Goal: Task Accomplishment & Management: Manage account settings

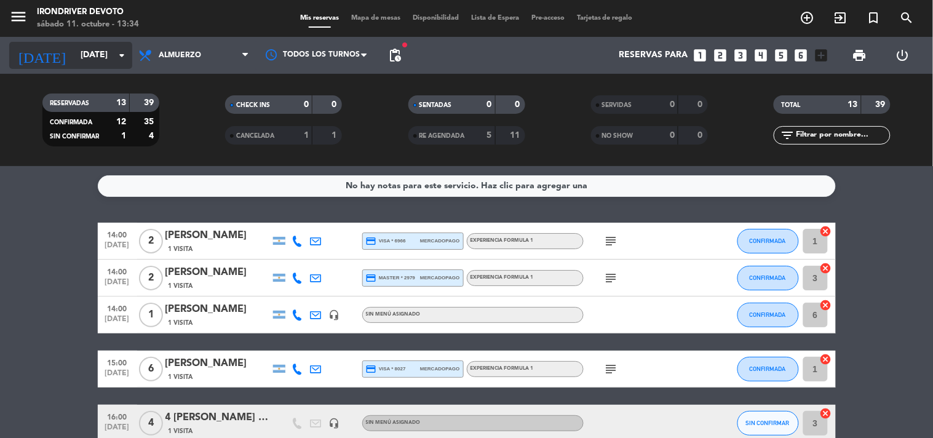
click at [103, 59] on input "[DATE]" at bounding box center [132, 55] width 117 height 22
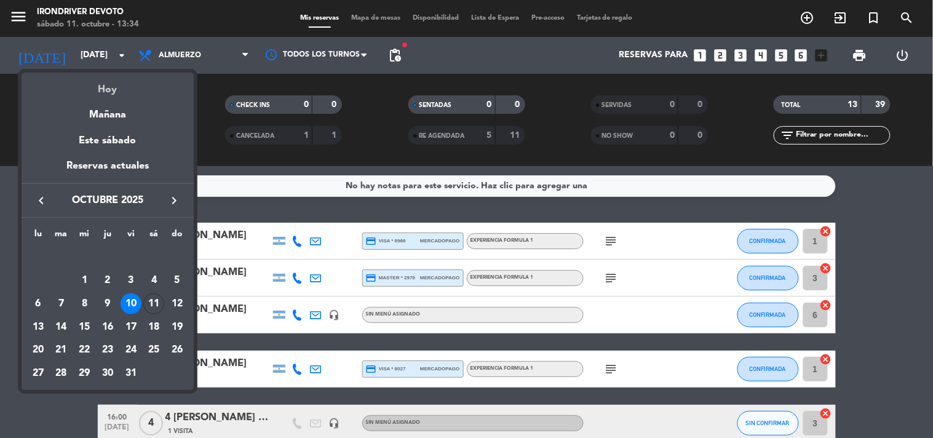
click at [115, 86] on div "Hoy" at bounding box center [108, 85] width 172 height 25
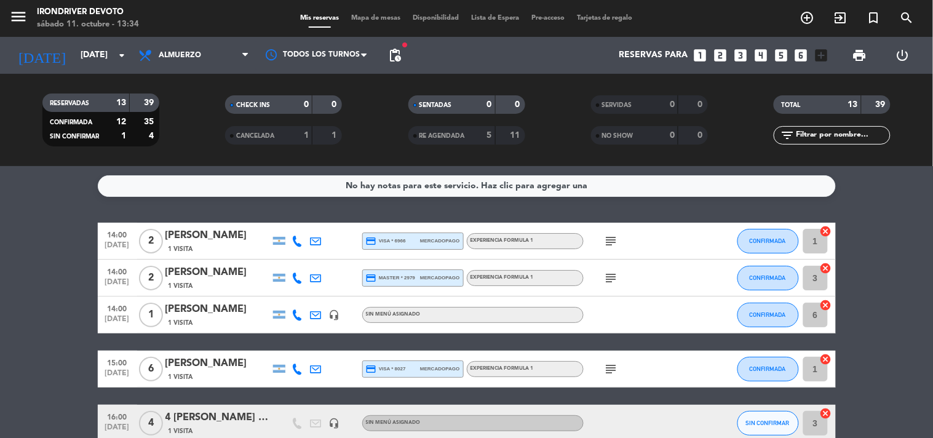
type input "[DATE]"
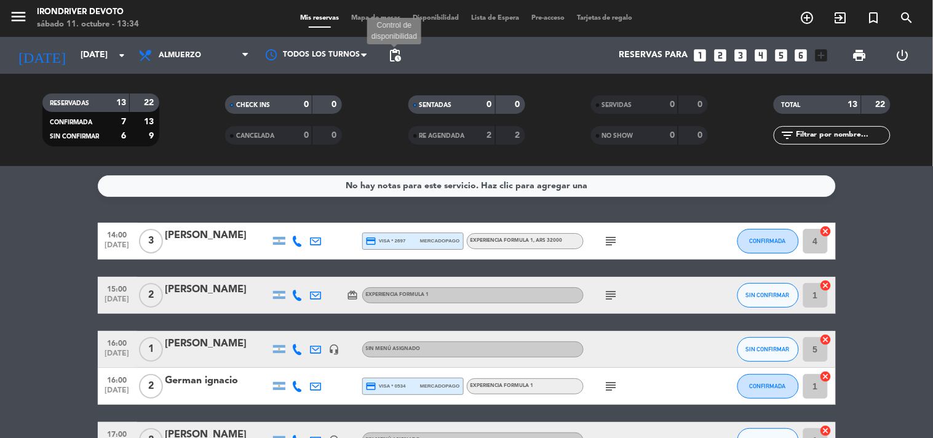
click at [397, 56] on span "pending_actions" at bounding box center [395, 55] width 15 height 15
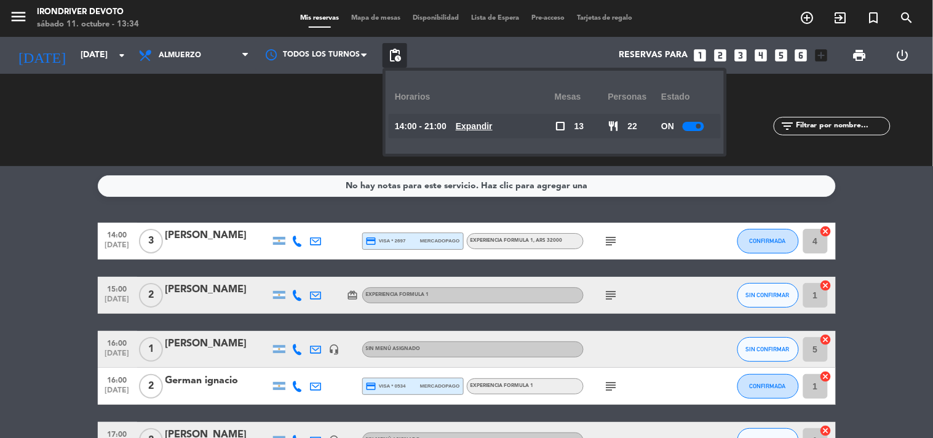
click at [493, 127] on u "Expandir" at bounding box center [474, 126] width 37 height 10
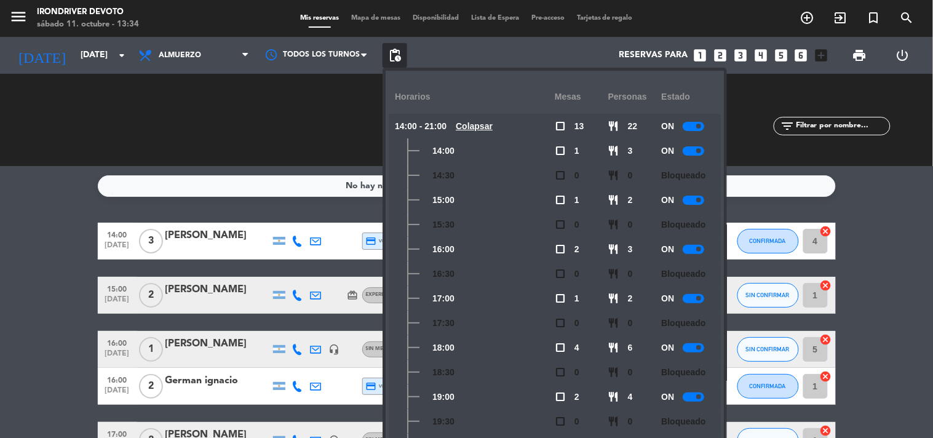
click at [693, 155] on div at bounding box center [694, 150] width 22 height 9
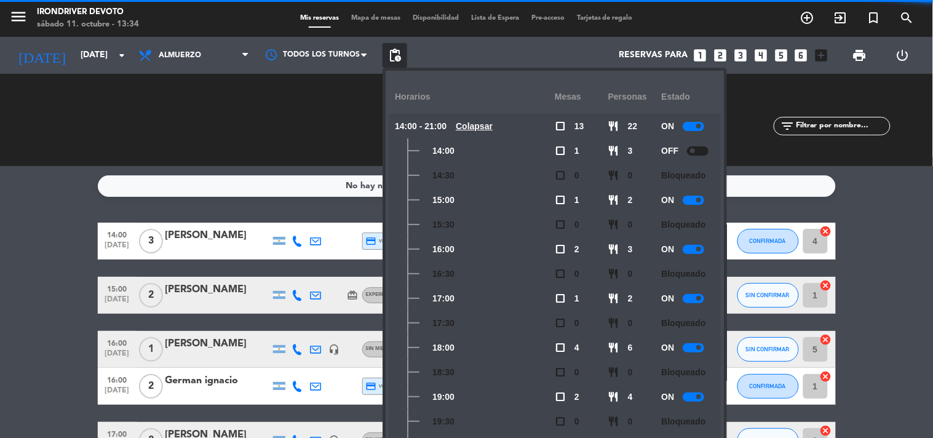
click at [695, 198] on div at bounding box center [694, 200] width 22 height 9
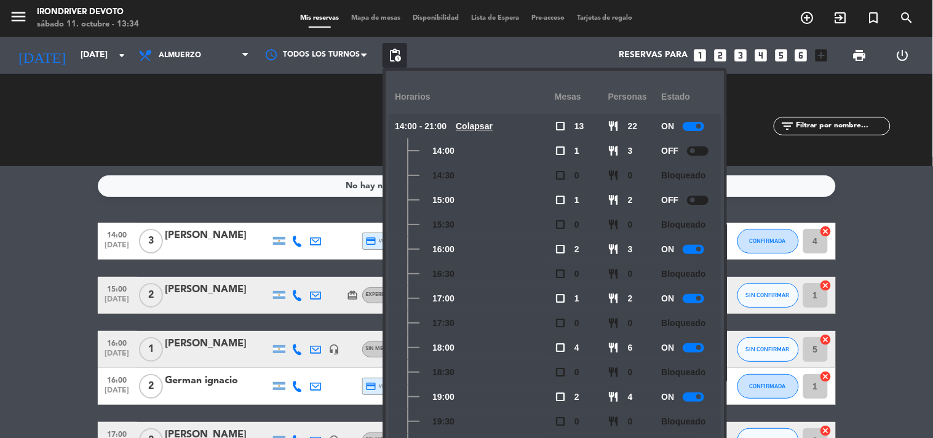
drag, startPoint x: 698, startPoint y: 245, endPoint x: 701, endPoint y: 271, distance: 26.6
click at [698, 247] on div at bounding box center [694, 249] width 22 height 9
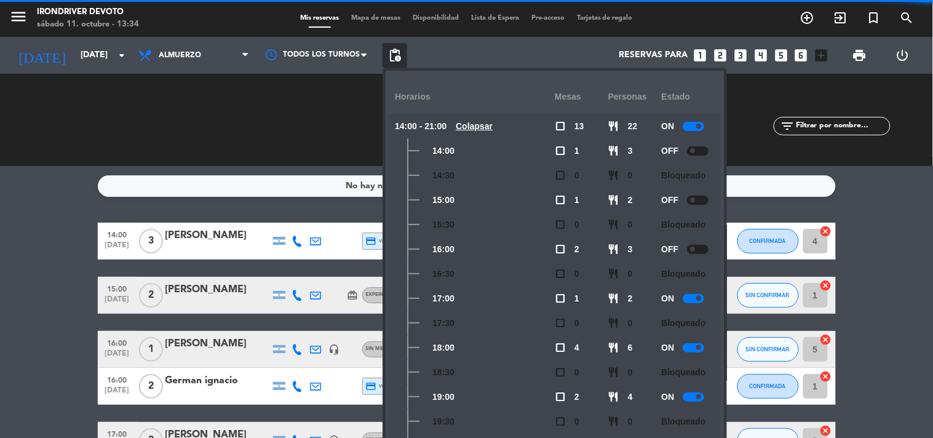
click at [699, 299] on span at bounding box center [698, 298] width 5 height 5
click at [701, 346] on span at bounding box center [698, 347] width 5 height 5
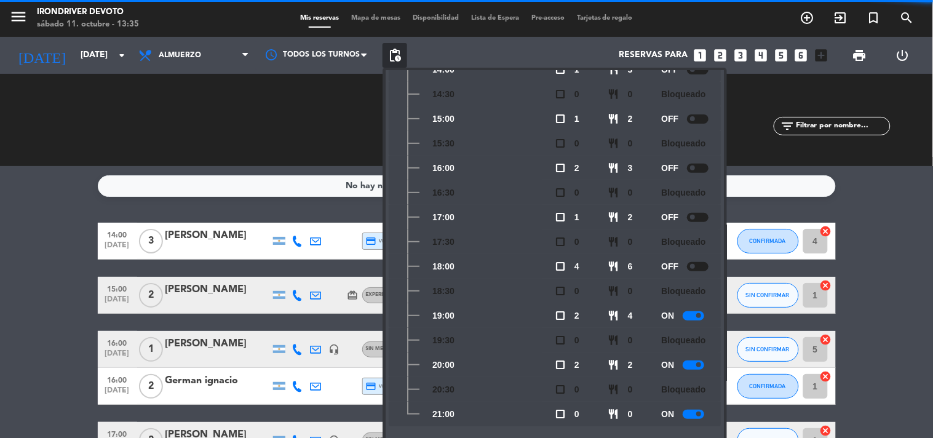
scroll to position [82, 0]
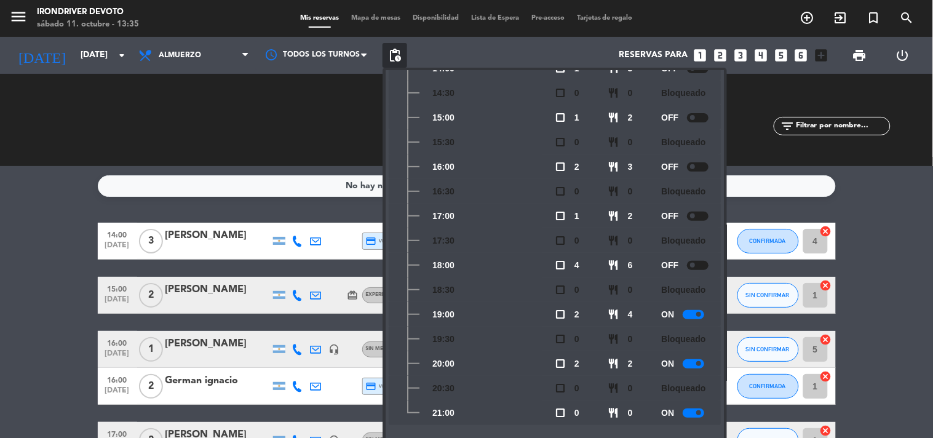
click at [689, 319] on div "ON" at bounding box center [688, 314] width 54 height 25
click at [695, 310] on div at bounding box center [694, 314] width 22 height 9
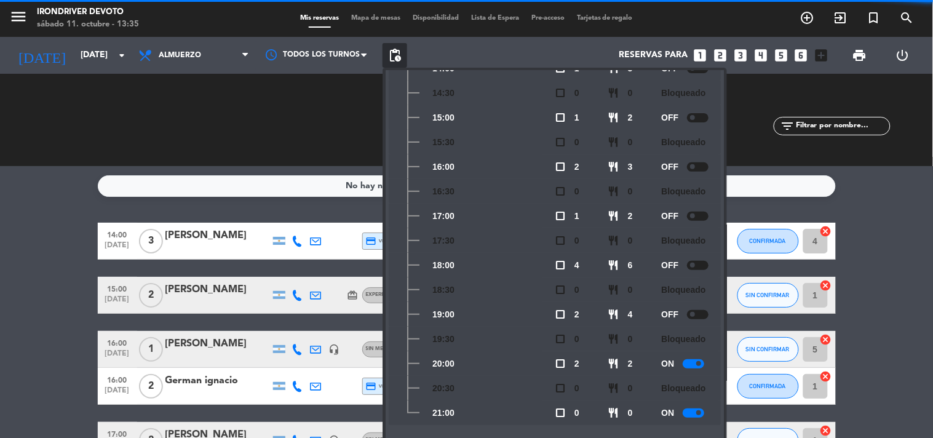
click at [693, 364] on div at bounding box center [694, 363] width 22 height 9
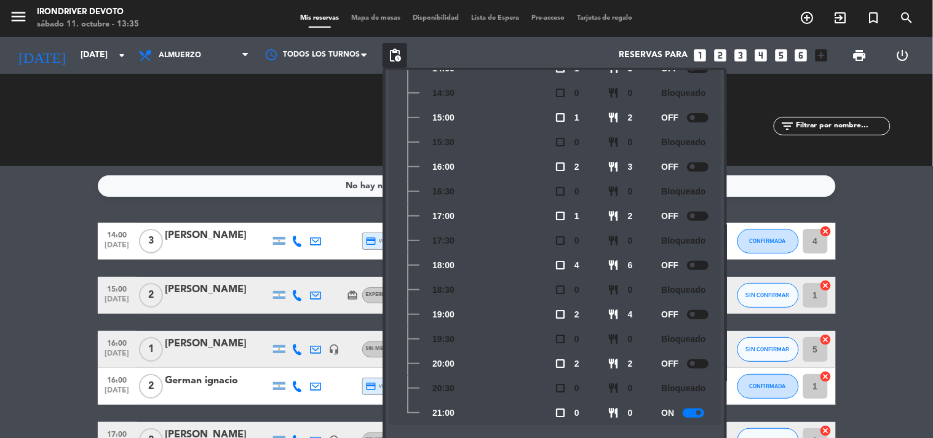
click at [693, 413] on div at bounding box center [694, 412] width 22 height 9
click at [396, 58] on span "pending_actions" at bounding box center [395, 55] width 15 height 15
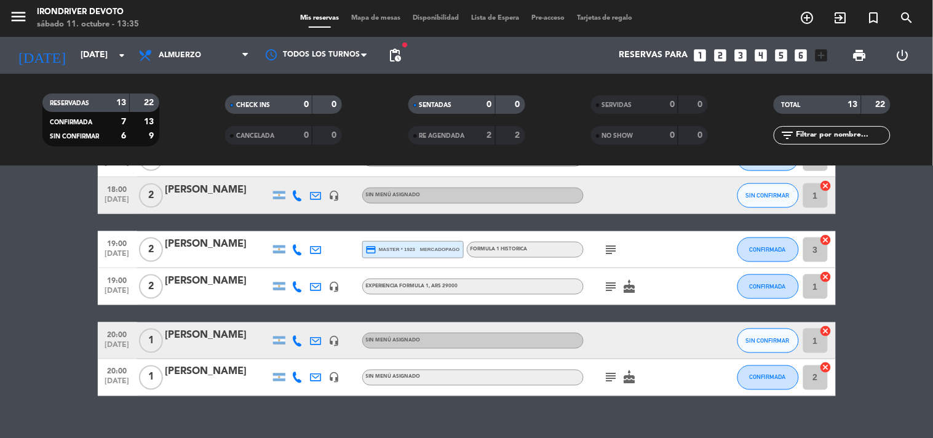
scroll to position [429, 0]
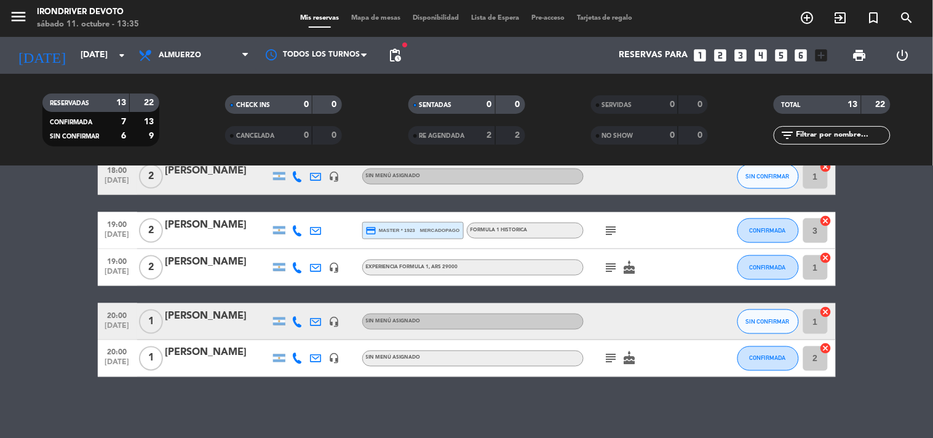
click at [608, 360] on icon "subject" at bounding box center [611, 358] width 15 height 15
click at [611, 263] on icon "subject" at bounding box center [611, 267] width 15 height 15
click at [613, 224] on icon "subject" at bounding box center [611, 230] width 15 height 15
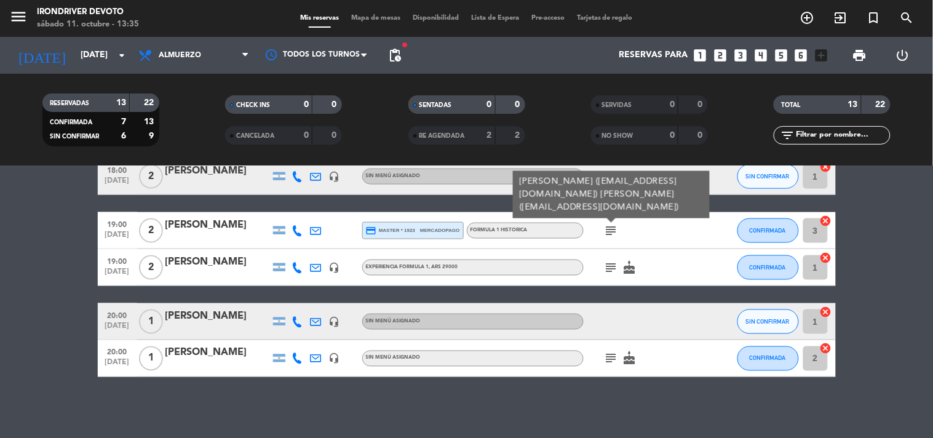
click at [562, 232] on div "Formula 1 historica" at bounding box center [525, 231] width 117 height 16
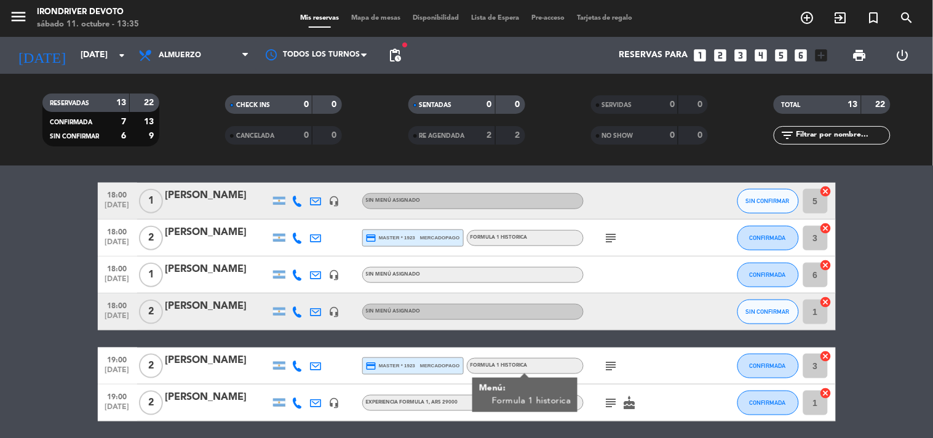
scroll to position [292, 0]
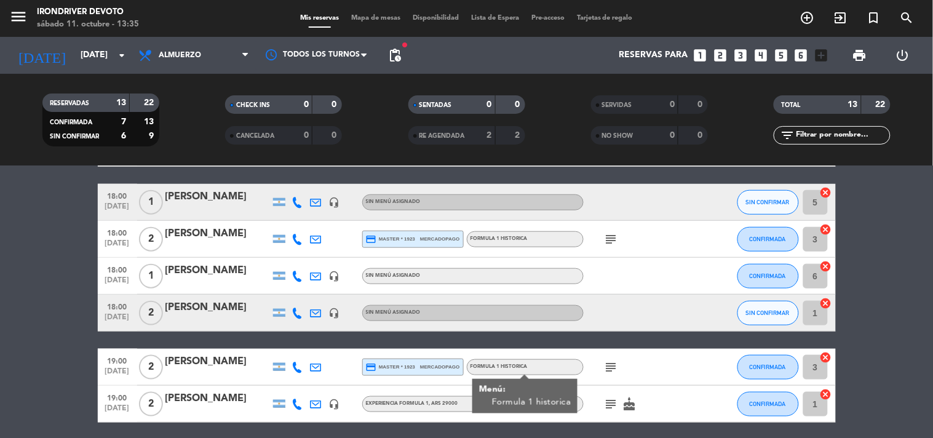
click at [530, 242] on div "Formula 1 historica" at bounding box center [525, 239] width 117 height 16
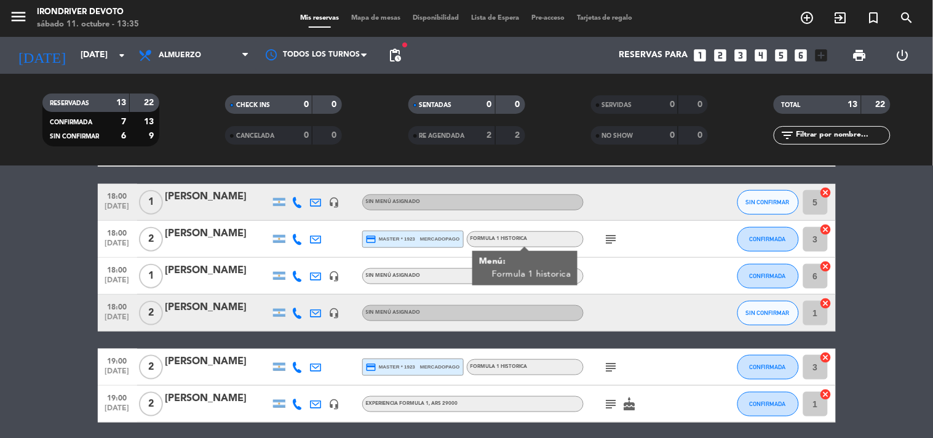
click at [610, 238] on icon "subject" at bounding box center [611, 239] width 15 height 15
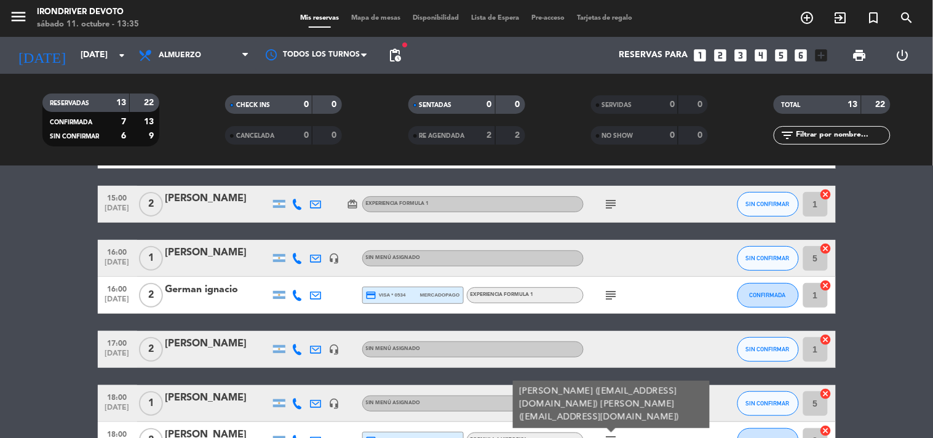
scroll to position [87, 0]
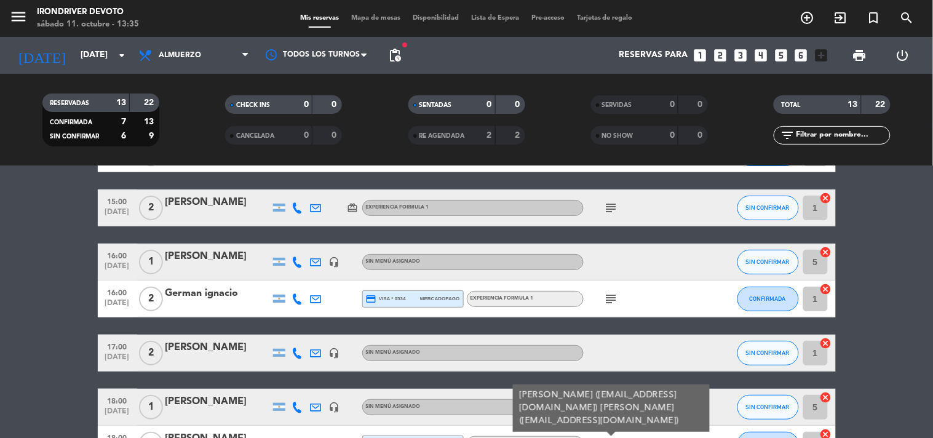
click at [530, 287] on div "16:00 [DATE] 2 German ignacio credit_card visa * 0534 mercadopago Experiencia F…" at bounding box center [467, 298] width 738 height 37
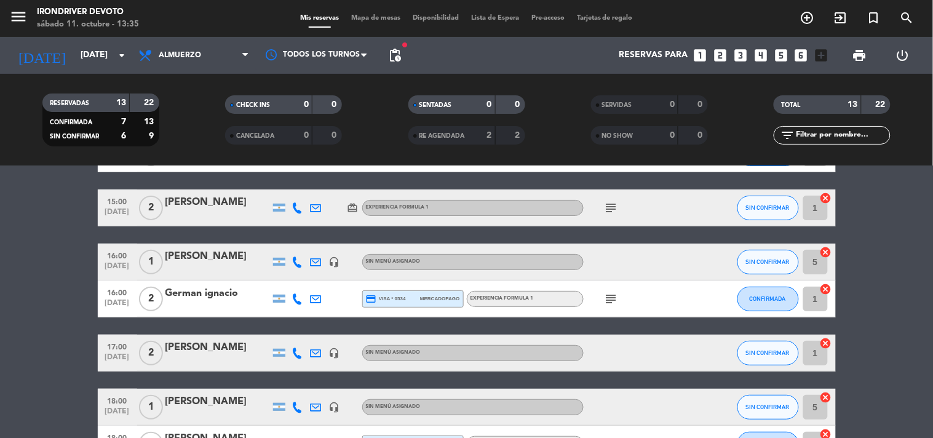
click at [541, 293] on div "Experiencia Formula 1" at bounding box center [525, 299] width 117 height 16
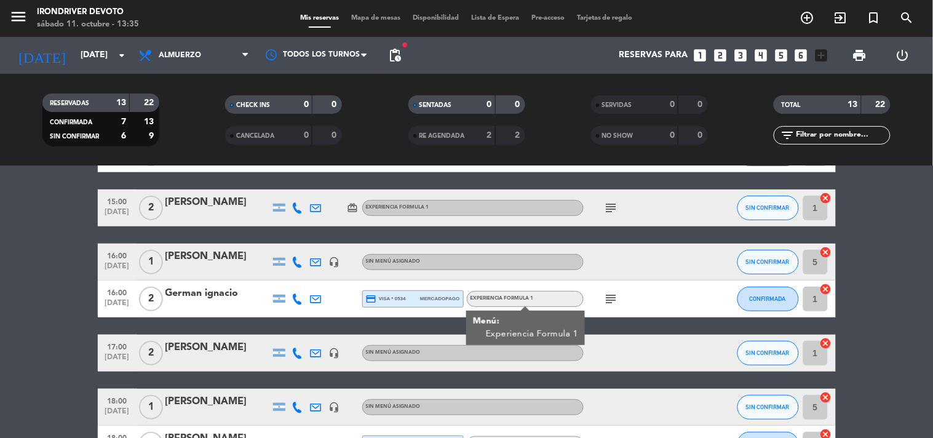
click at [605, 299] on icon "subject" at bounding box center [611, 299] width 15 height 15
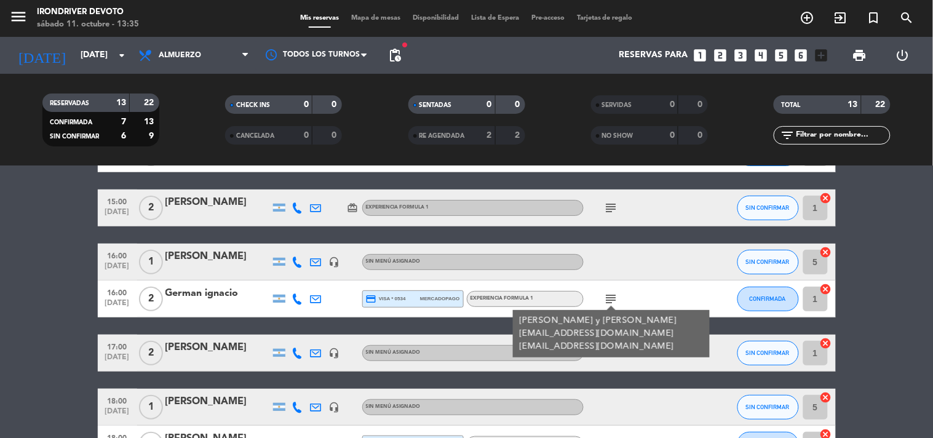
click at [616, 210] on icon "subject" at bounding box center [611, 208] width 15 height 15
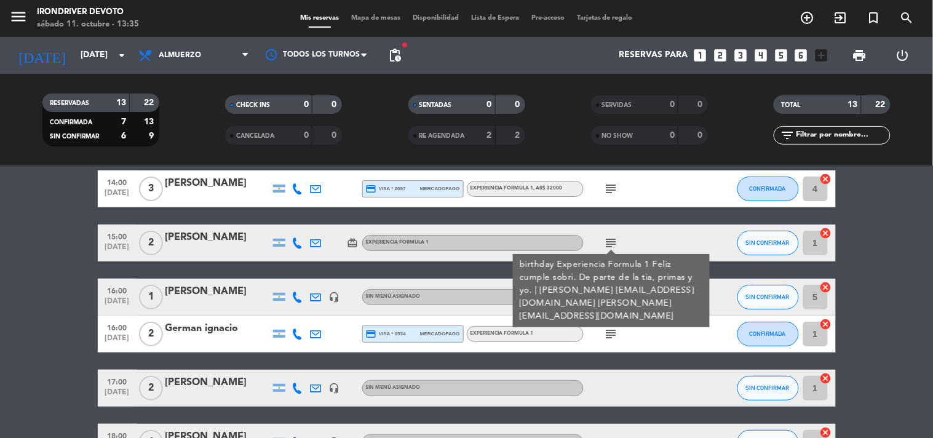
scroll to position [19, 0]
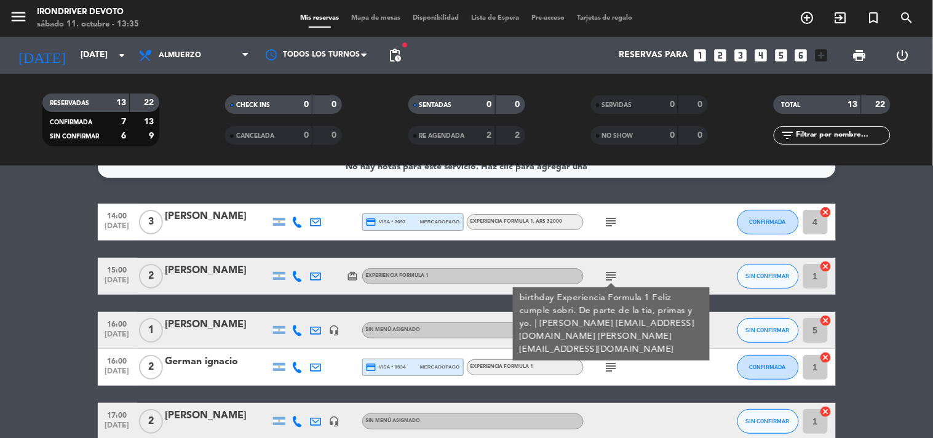
click at [616, 219] on icon "subject" at bounding box center [611, 222] width 15 height 15
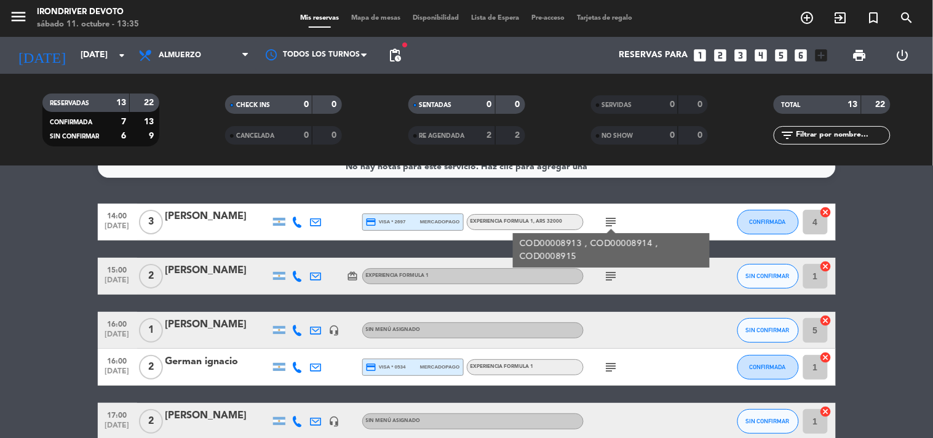
click at [544, 219] on span ", ARS 32000" at bounding box center [548, 221] width 29 height 5
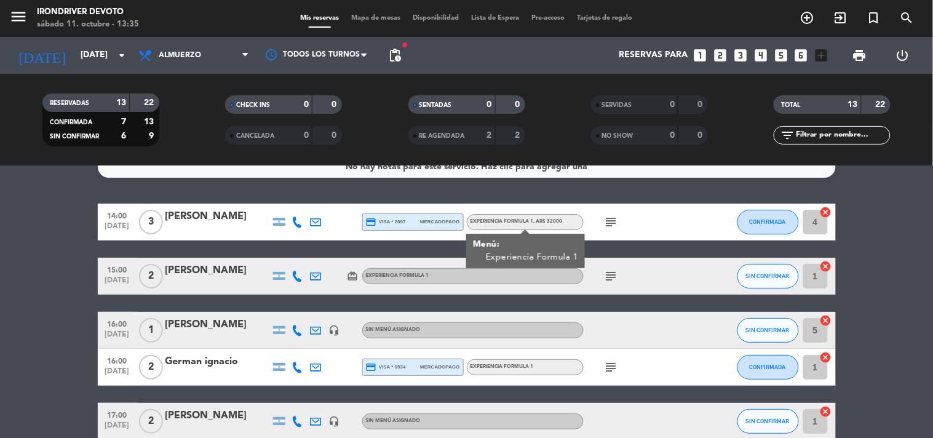
click at [613, 220] on icon "subject" at bounding box center [611, 222] width 15 height 15
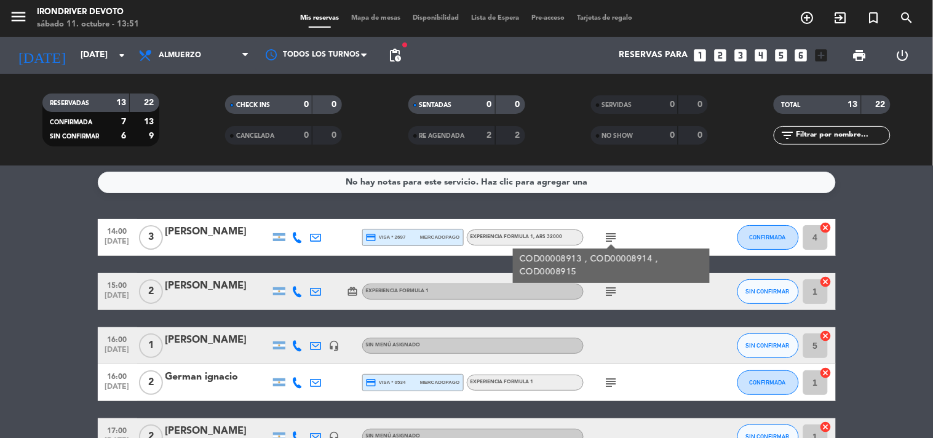
scroll to position [0, 0]
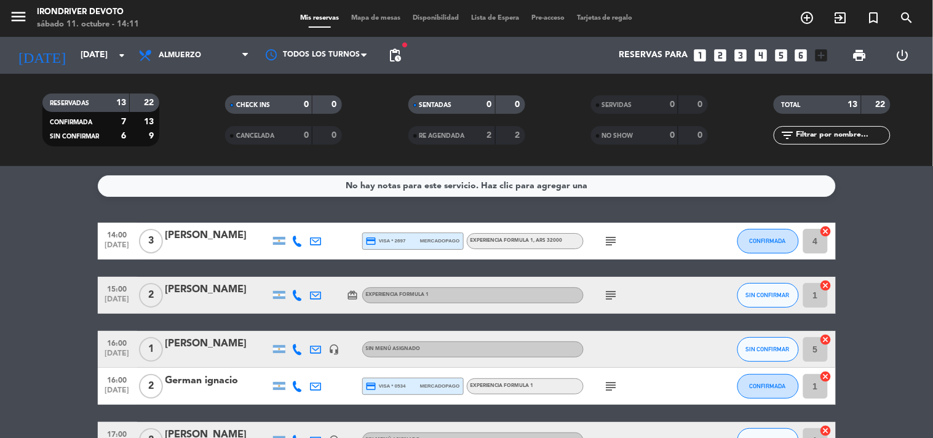
click at [611, 294] on icon "subject" at bounding box center [611, 295] width 15 height 15
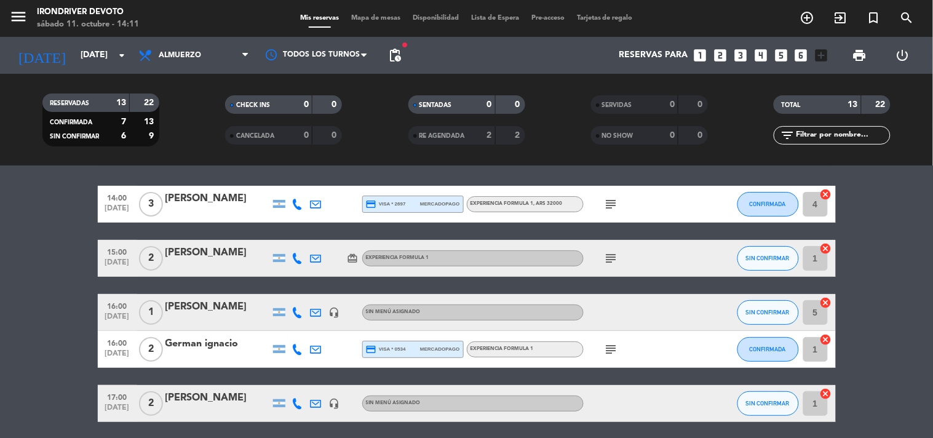
scroll to position [68, 0]
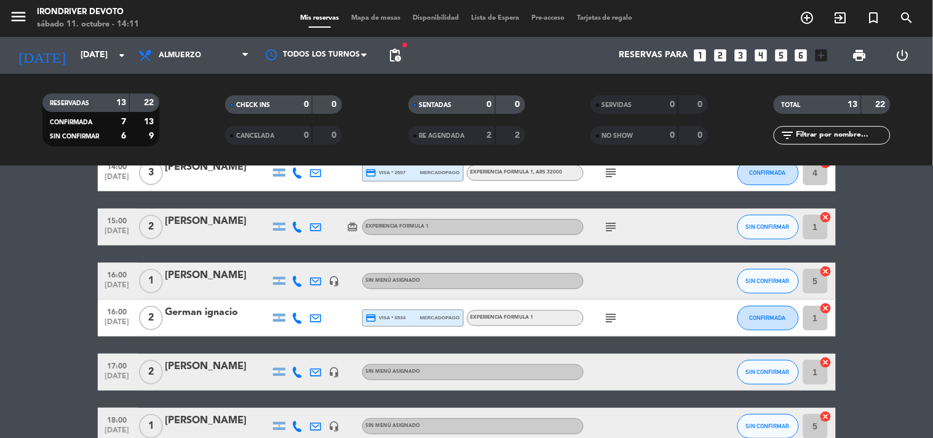
click at [613, 317] on icon "subject" at bounding box center [611, 318] width 15 height 15
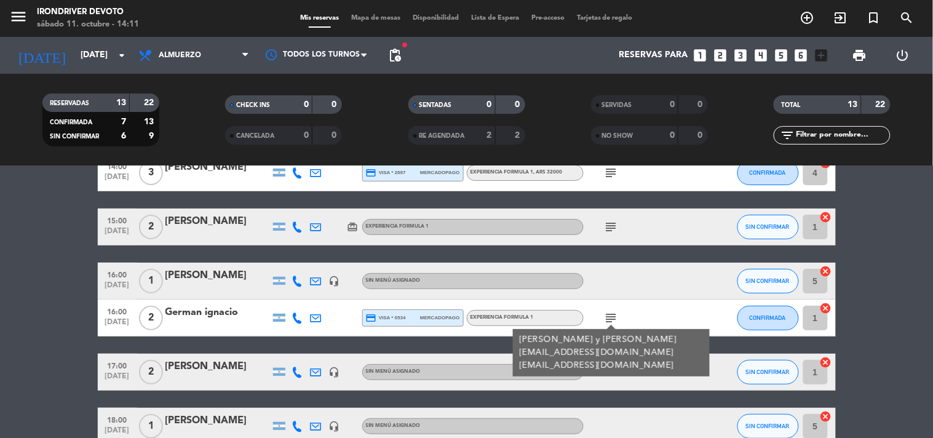
click at [613, 317] on icon "subject" at bounding box center [611, 318] width 15 height 15
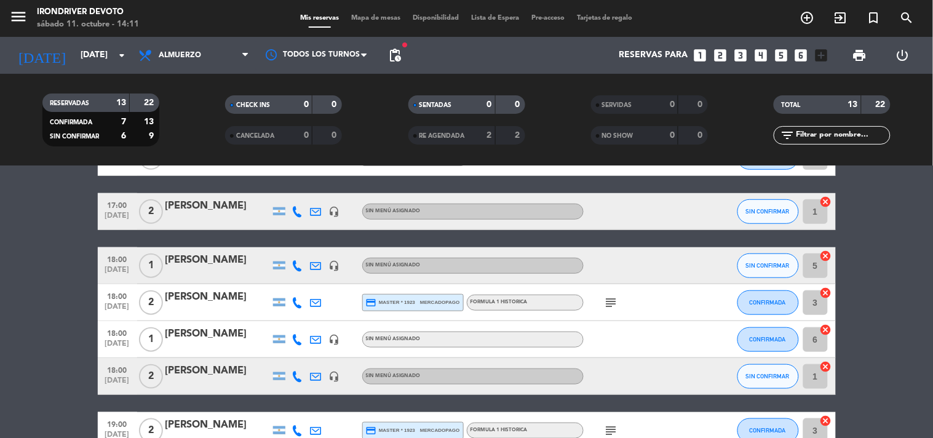
scroll to position [273, 0]
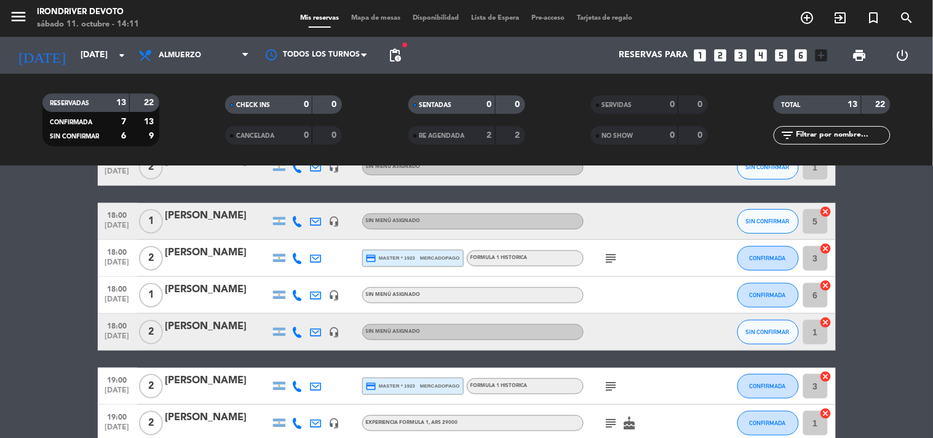
click at [611, 258] on icon "subject" at bounding box center [611, 258] width 15 height 15
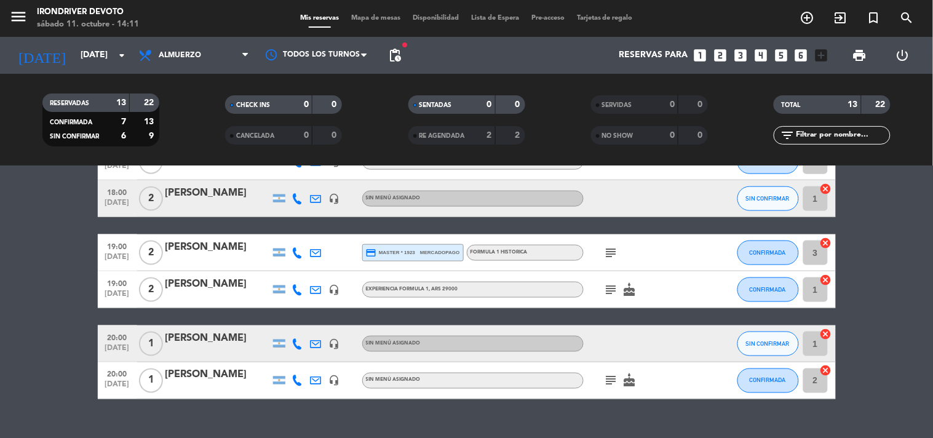
scroll to position [410, 0]
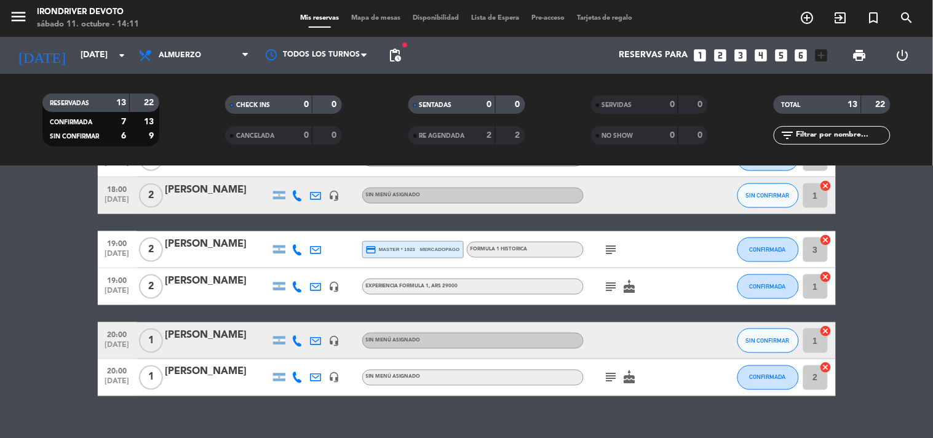
click at [610, 243] on icon "subject" at bounding box center [611, 249] width 15 height 15
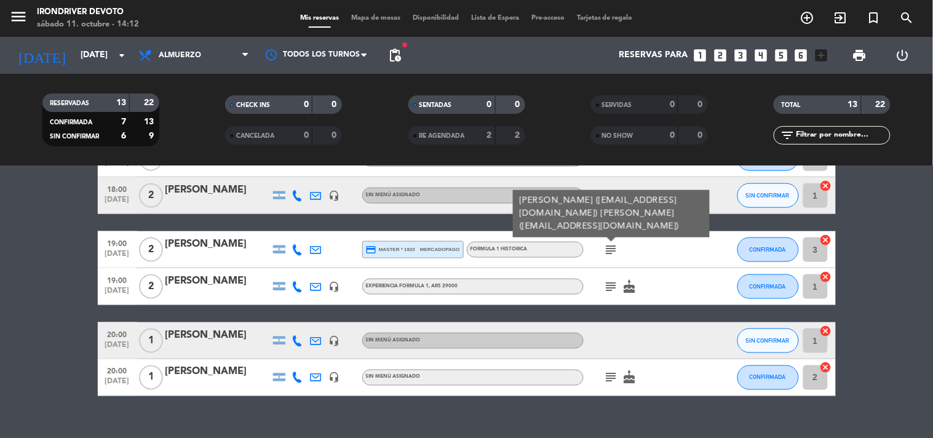
click at [613, 287] on icon "subject" at bounding box center [611, 286] width 15 height 15
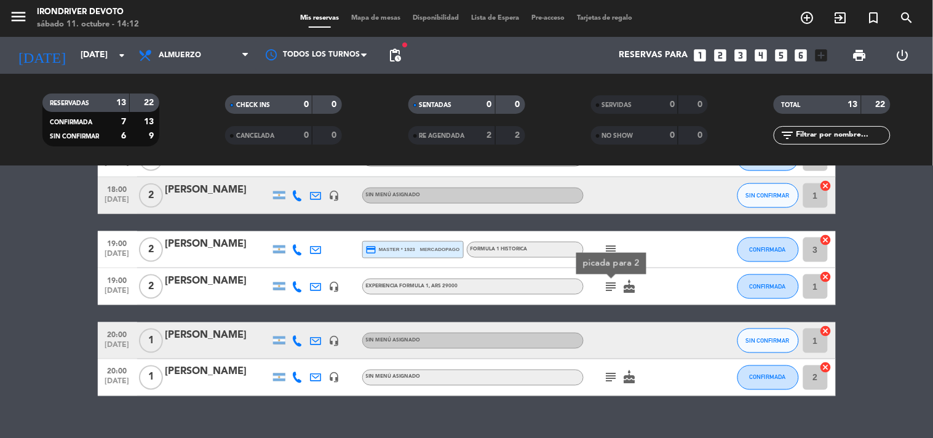
click at [632, 285] on icon "cake" at bounding box center [630, 286] width 15 height 15
click at [614, 378] on icon "subject" at bounding box center [611, 377] width 15 height 15
click at [635, 378] on icon "cake" at bounding box center [630, 377] width 15 height 15
click at [617, 377] on icon "subject" at bounding box center [611, 377] width 15 height 15
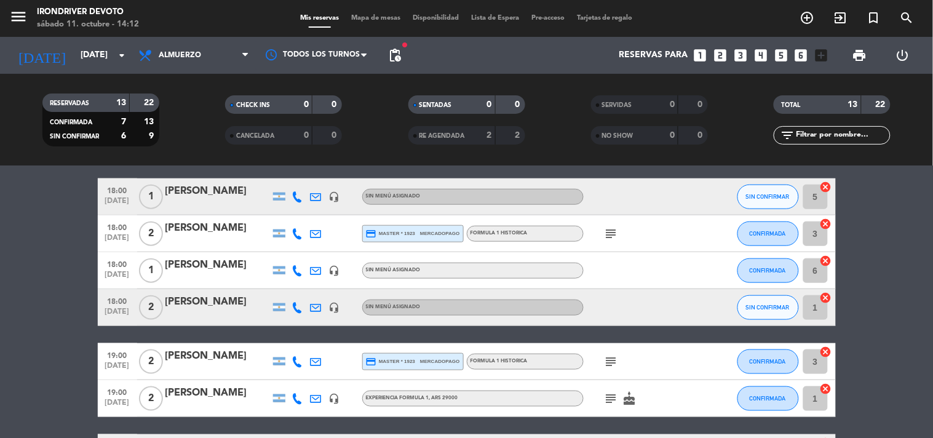
scroll to position [273, 0]
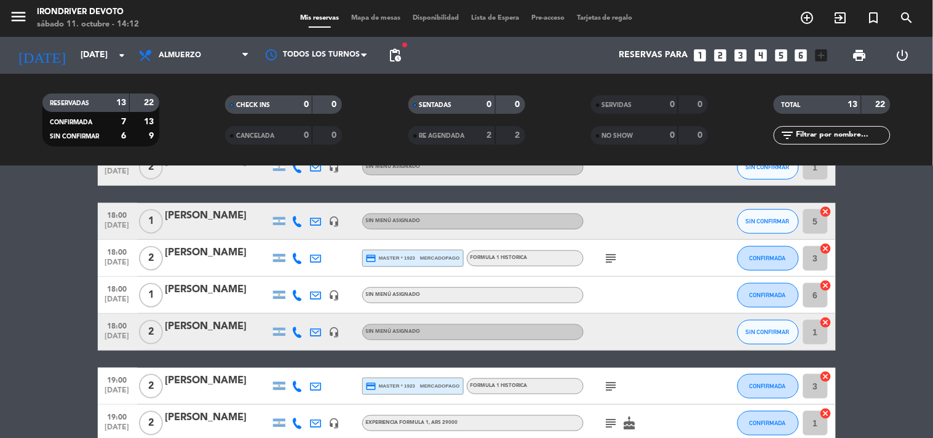
click at [606, 383] on icon "subject" at bounding box center [611, 386] width 15 height 15
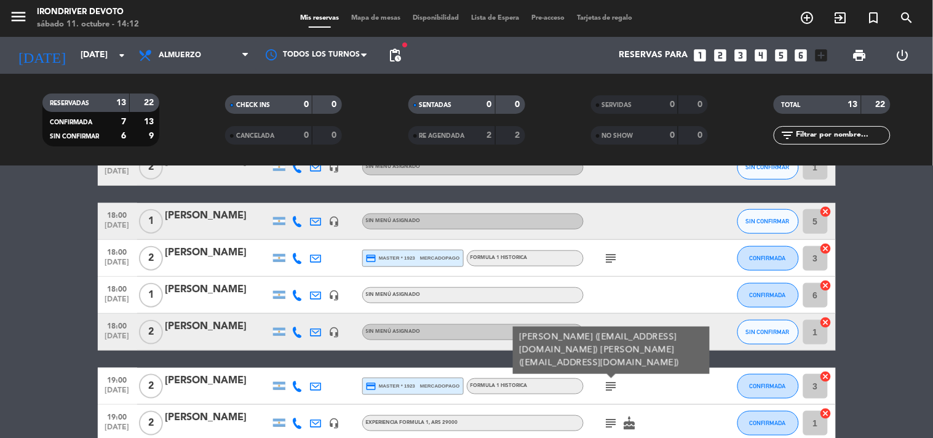
click at [609, 257] on icon "subject" at bounding box center [611, 258] width 15 height 15
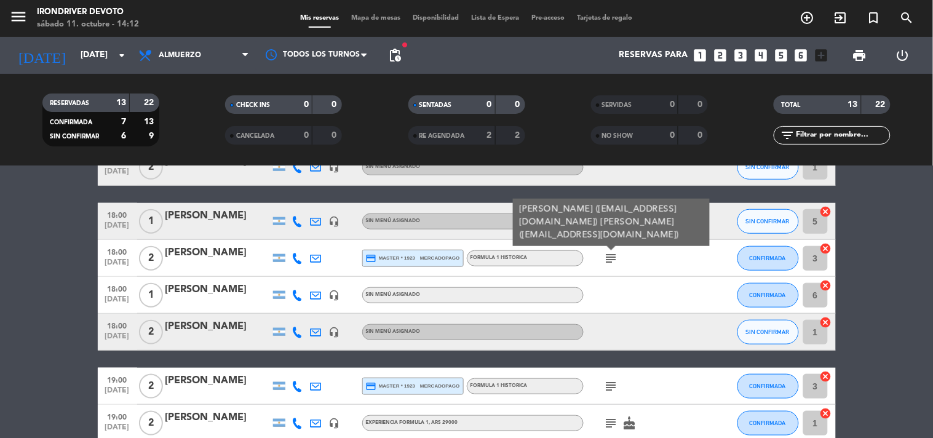
click at [616, 380] on icon "subject" at bounding box center [611, 386] width 15 height 15
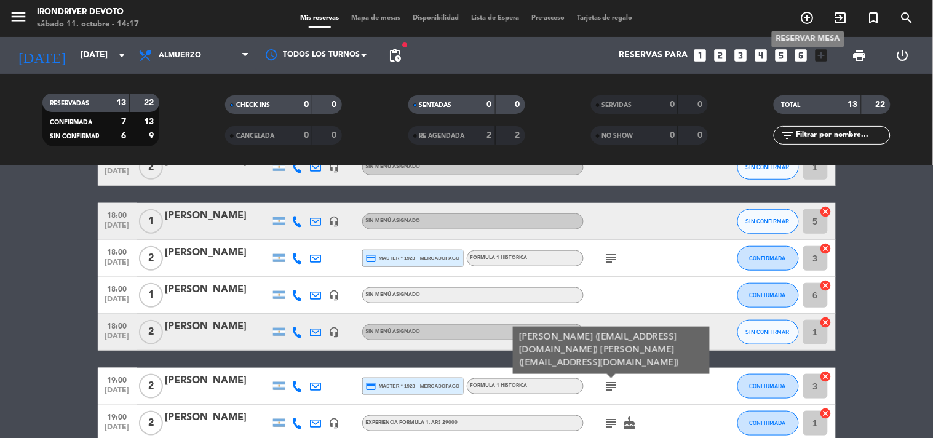
click at [805, 18] on icon "add_circle_outline" at bounding box center [807, 17] width 15 height 15
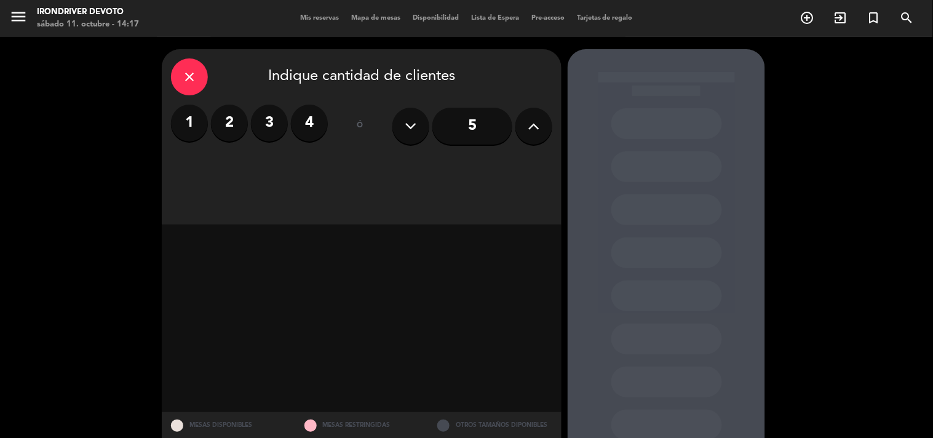
click at [228, 118] on label "2" at bounding box center [229, 123] width 37 height 37
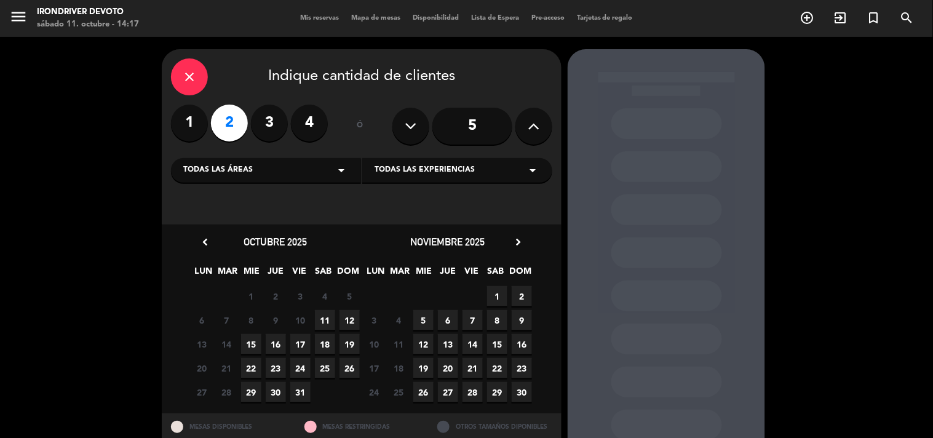
click at [323, 321] on span "11" at bounding box center [325, 320] width 20 height 20
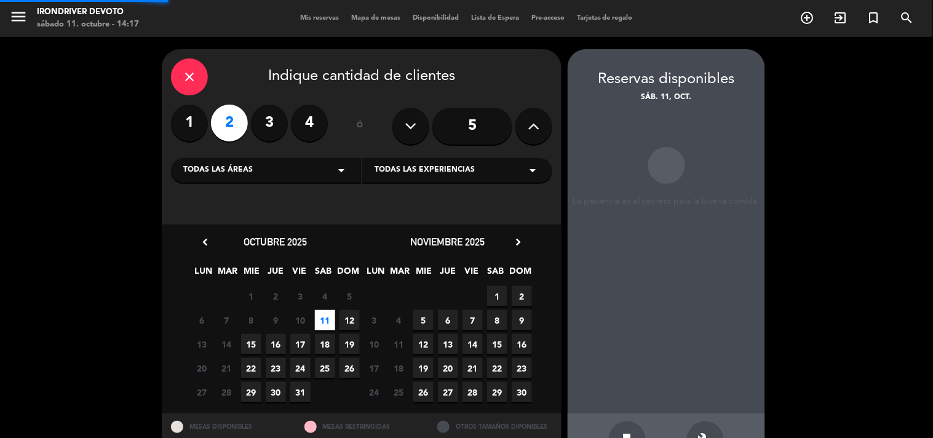
scroll to position [40, 0]
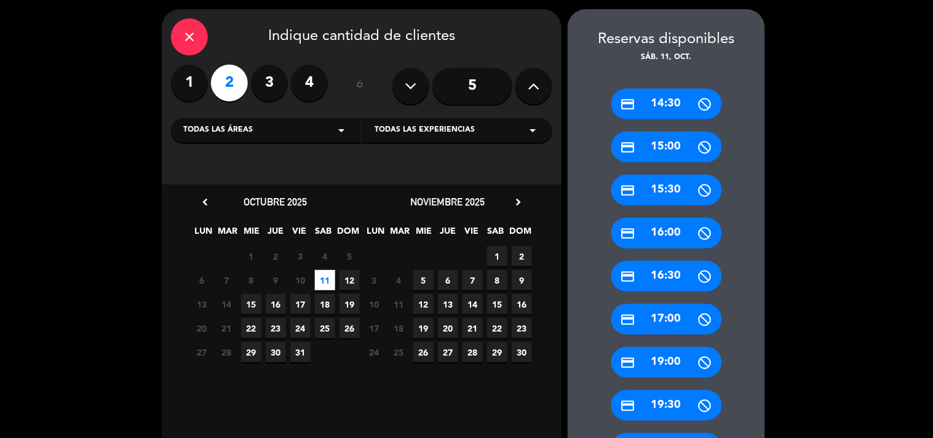
click at [670, 99] on div "credit_card 14:30" at bounding box center [666, 104] width 111 height 31
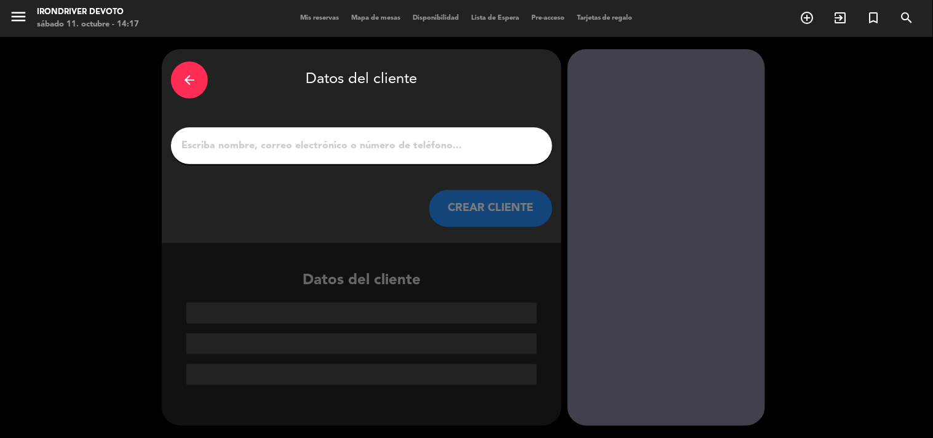
scroll to position [0, 0]
click at [395, 149] on input "1" at bounding box center [361, 145] width 363 height 17
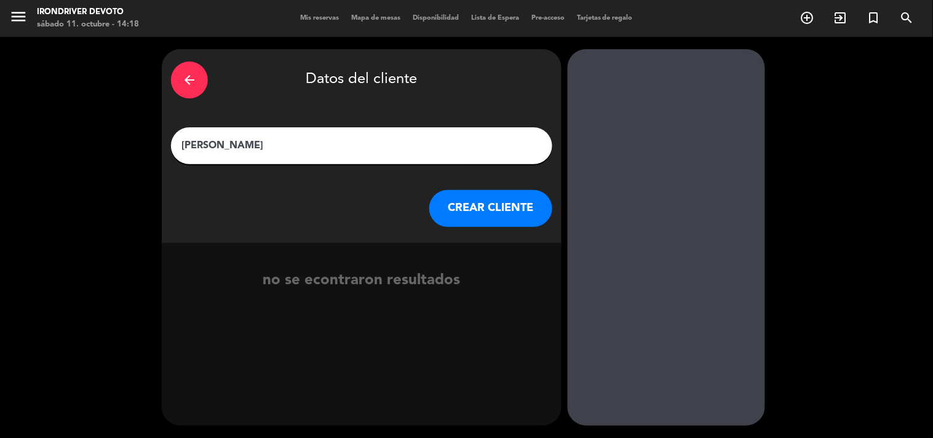
type input "[PERSON_NAME]"
click at [480, 199] on button "CREAR CLIENTE" at bounding box center [490, 208] width 123 height 37
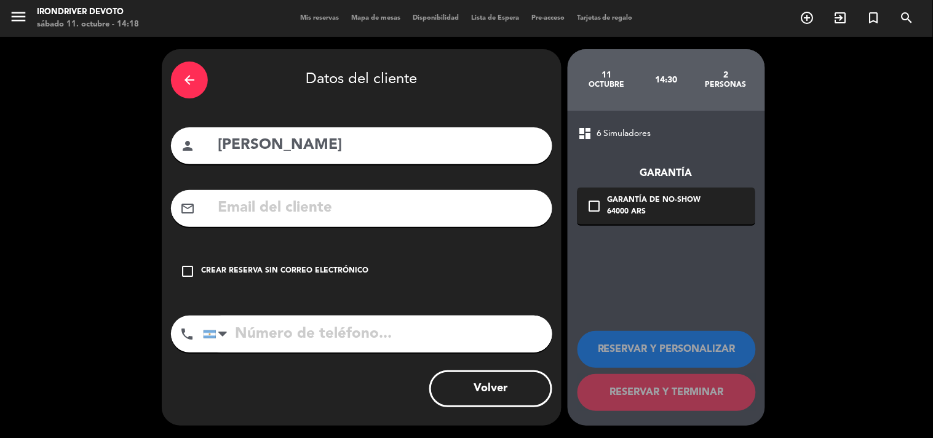
click at [452, 198] on input "text" at bounding box center [380, 208] width 327 height 25
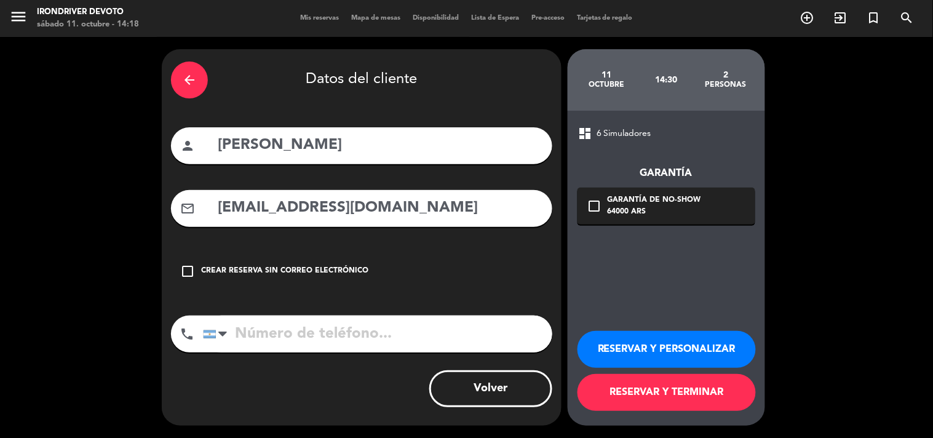
type input "[EMAIL_ADDRESS][DOMAIN_NAME]"
click at [396, 329] on input "tel" at bounding box center [377, 334] width 349 height 37
type input "1131851997"
click at [690, 389] on button "RESERVAR Y TERMINAR" at bounding box center [667, 392] width 178 height 37
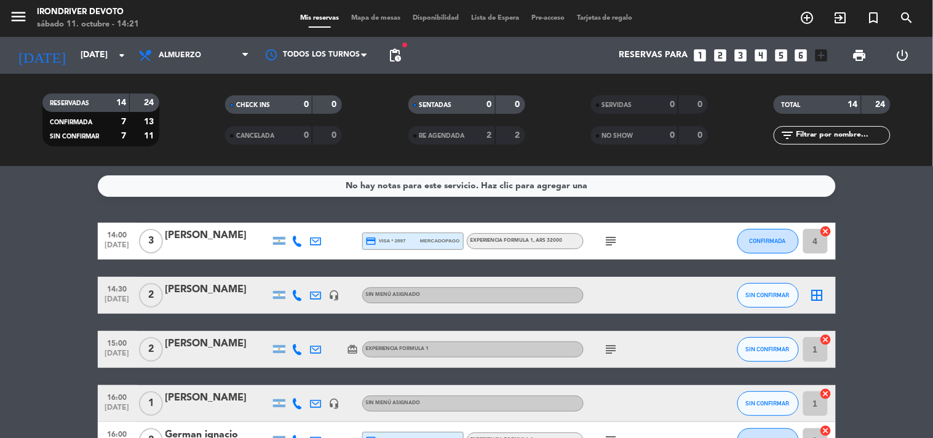
click at [213, 287] on div "[PERSON_NAME]" at bounding box center [217, 290] width 105 height 16
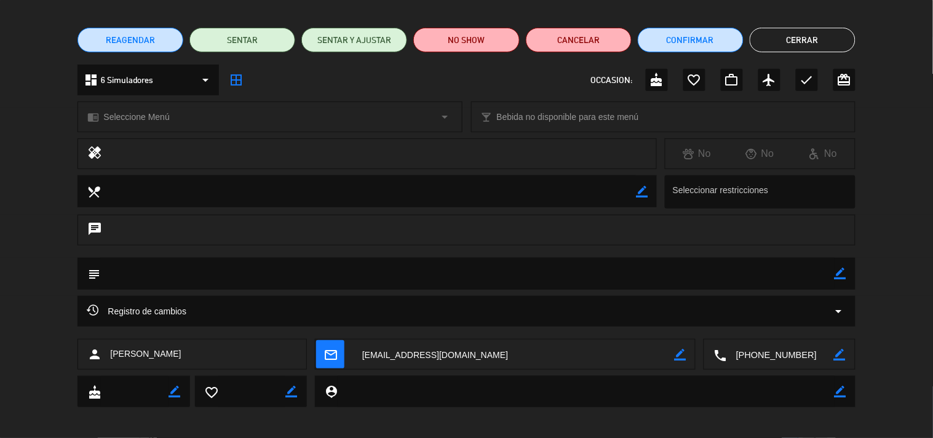
scroll to position [89, 0]
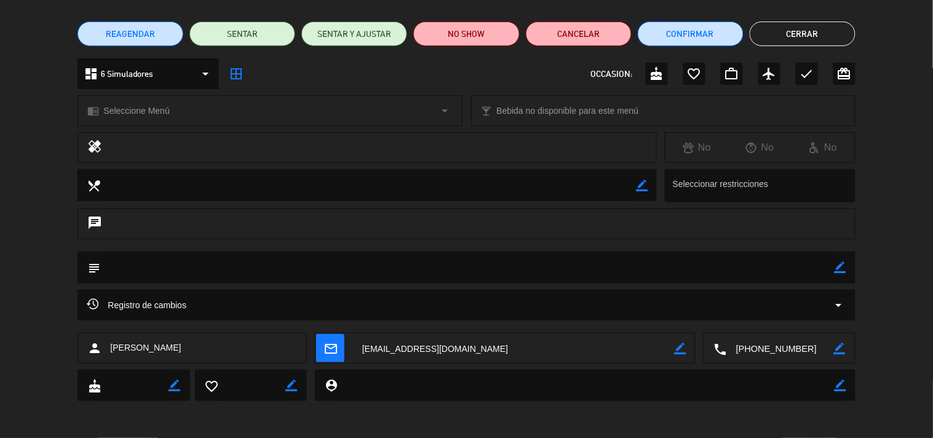
click at [840, 31] on button "Cerrar" at bounding box center [803, 34] width 106 height 25
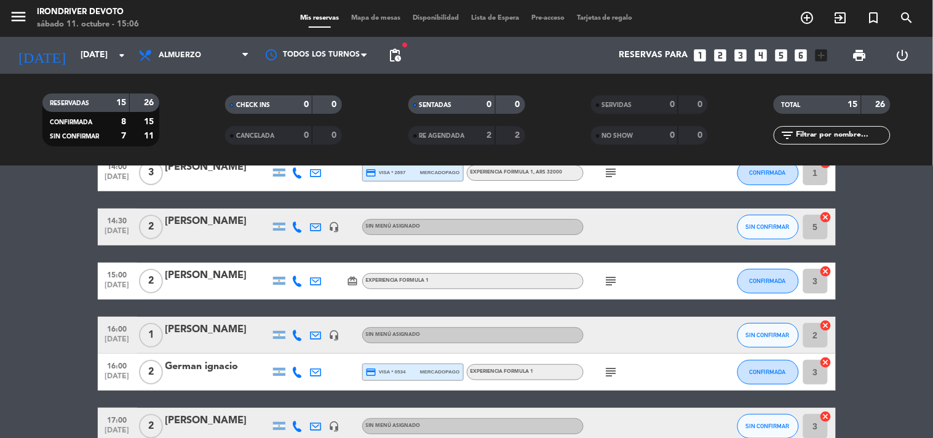
scroll to position [0, 0]
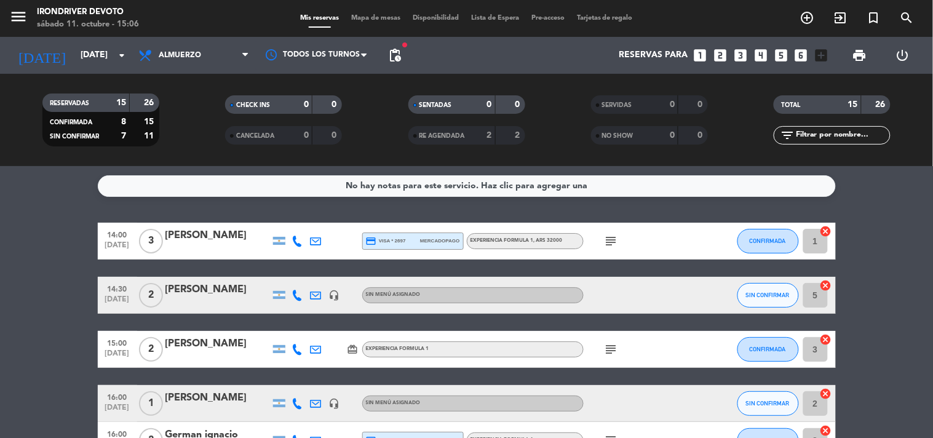
click at [548, 244] on div "Experiencia Formula 1 , ARS 32000" at bounding box center [517, 241] width 92 height 8
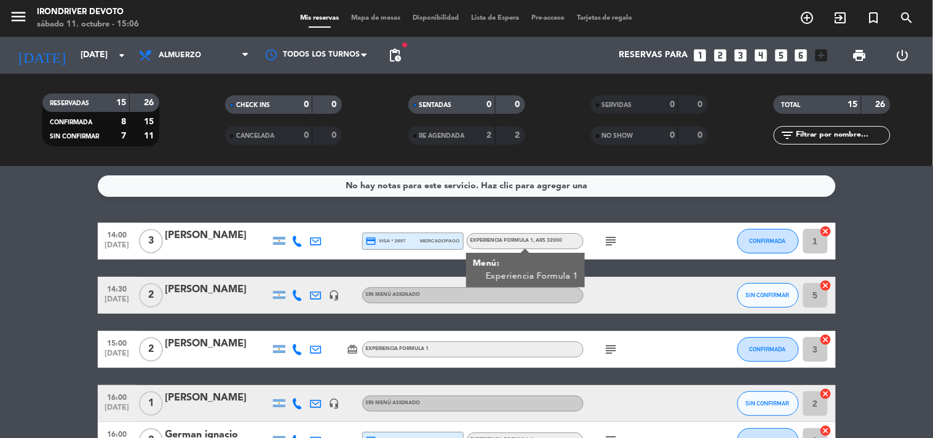
click at [604, 242] on icon "subject" at bounding box center [611, 241] width 15 height 15
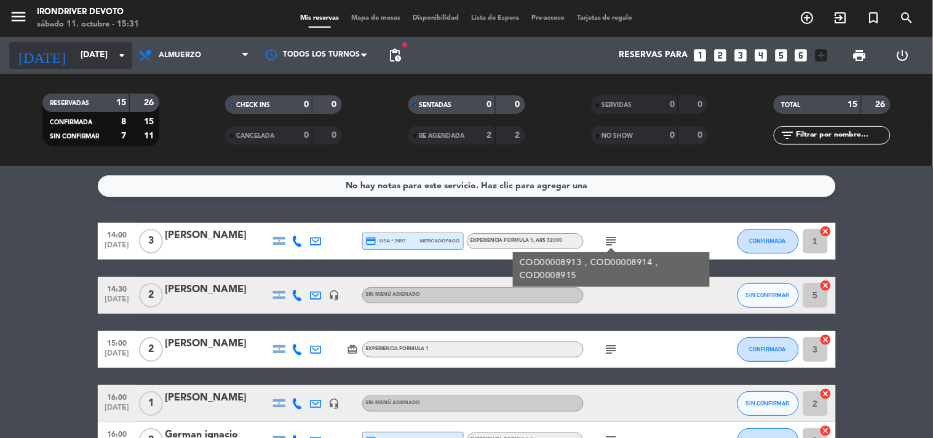
click at [93, 52] on input "[DATE]" at bounding box center [132, 55] width 117 height 22
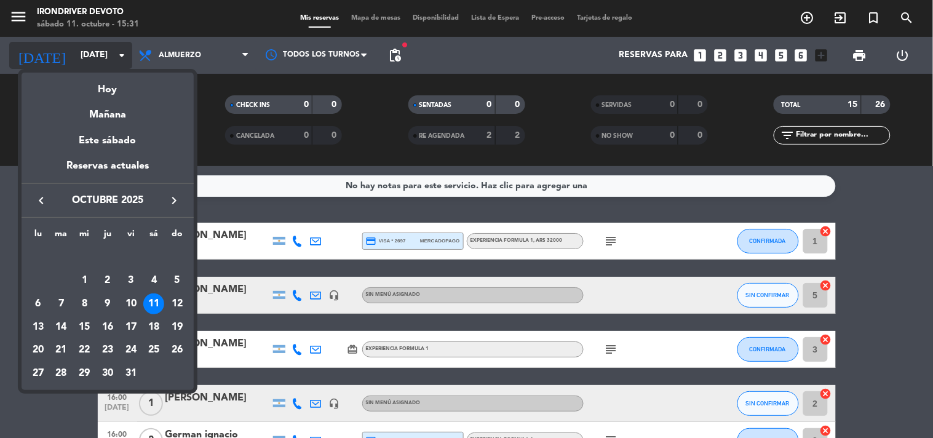
click at [93, 52] on div at bounding box center [466, 219] width 933 height 438
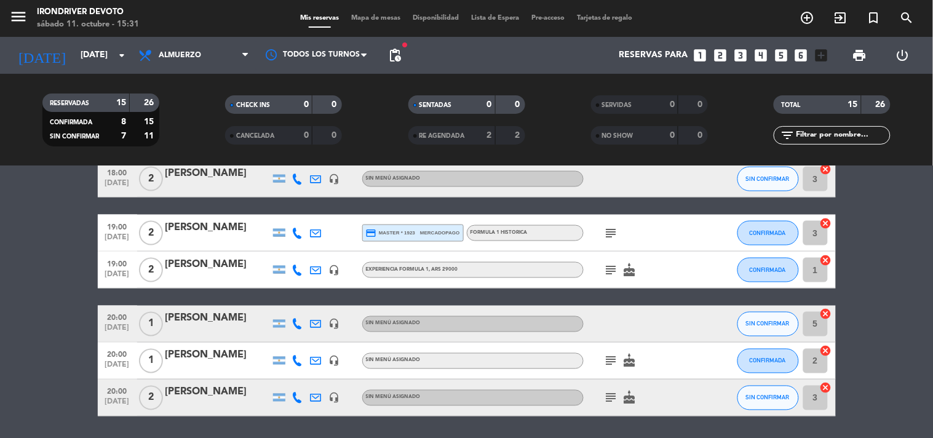
scroll to position [520, 0]
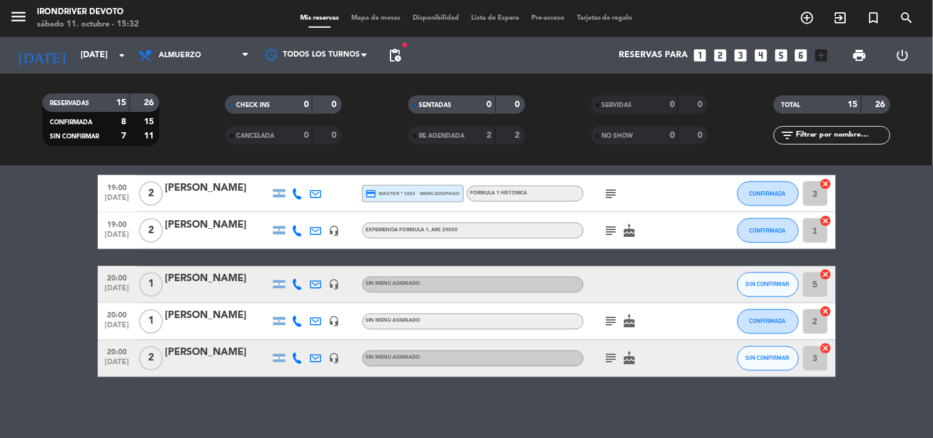
click at [624, 21] on span "Tarjetas de regalo" at bounding box center [605, 18] width 68 height 7
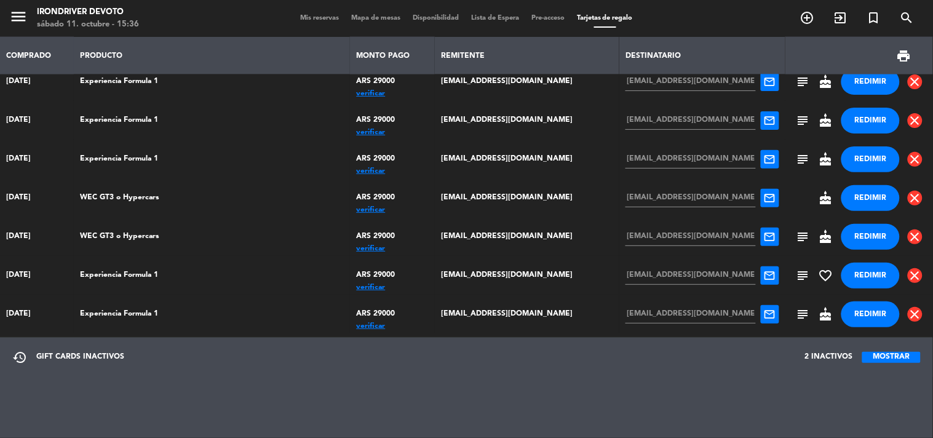
scroll to position [483, 0]
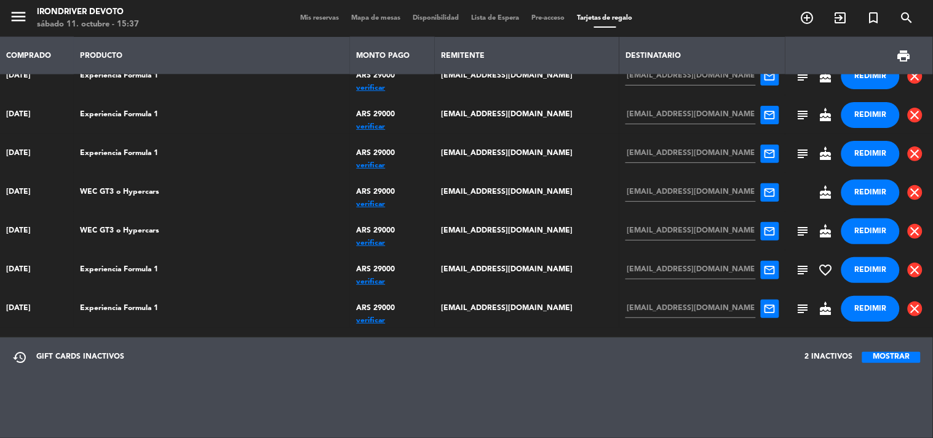
click at [304, 21] on span "Mis reservas" at bounding box center [319, 18] width 51 height 7
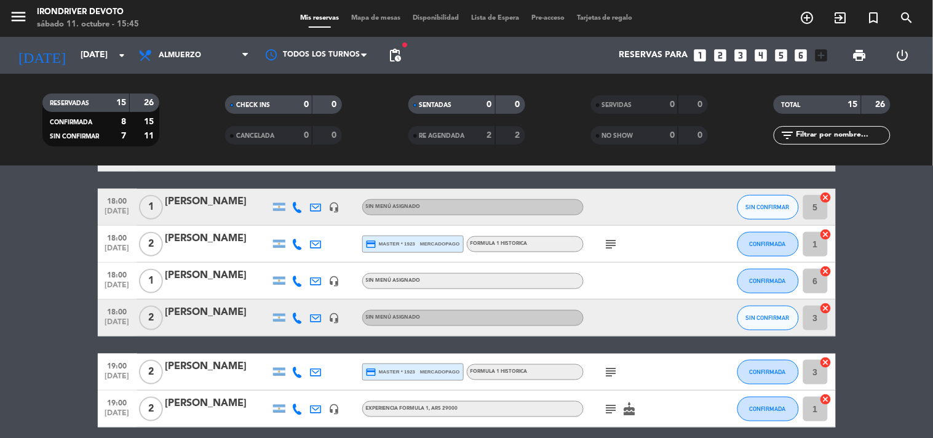
scroll to position [205, 0]
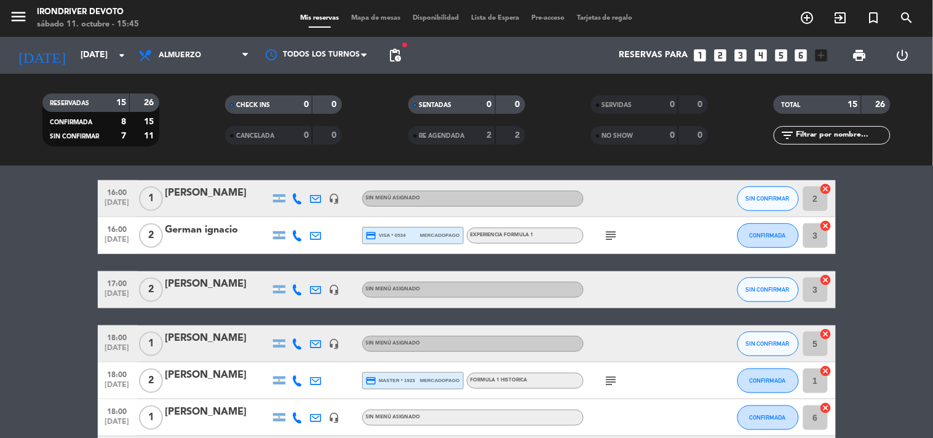
click at [500, 237] on div "Experiencia Formula 1" at bounding box center [502, 235] width 63 height 8
click at [613, 228] on icon "subject" at bounding box center [611, 235] width 15 height 15
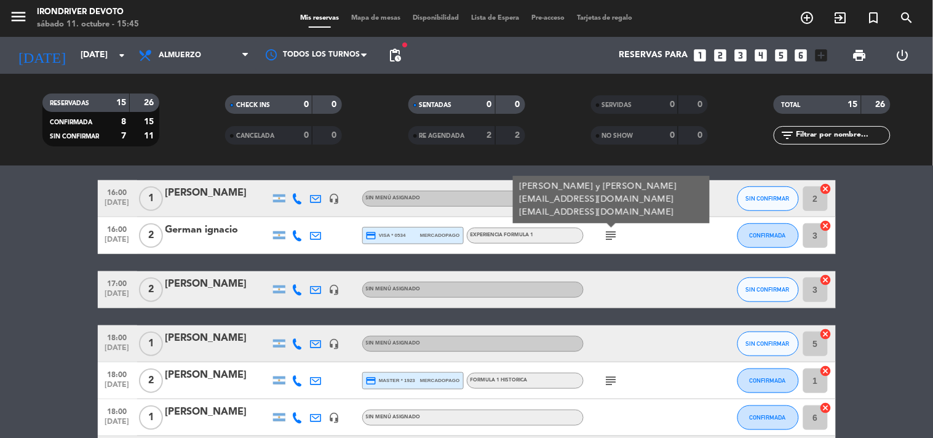
click at [489, 236] on span "Experiencia Formula 1" at bounding box center [502, 235] width 63 height 5
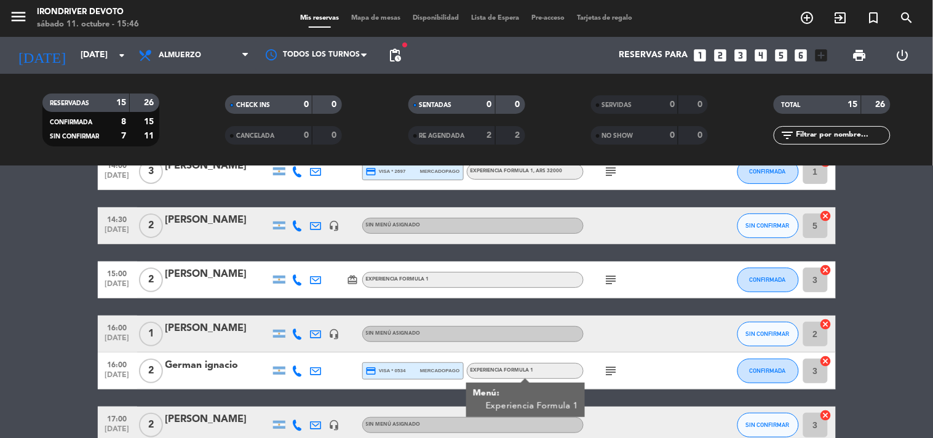
scroll to position [68, 0]
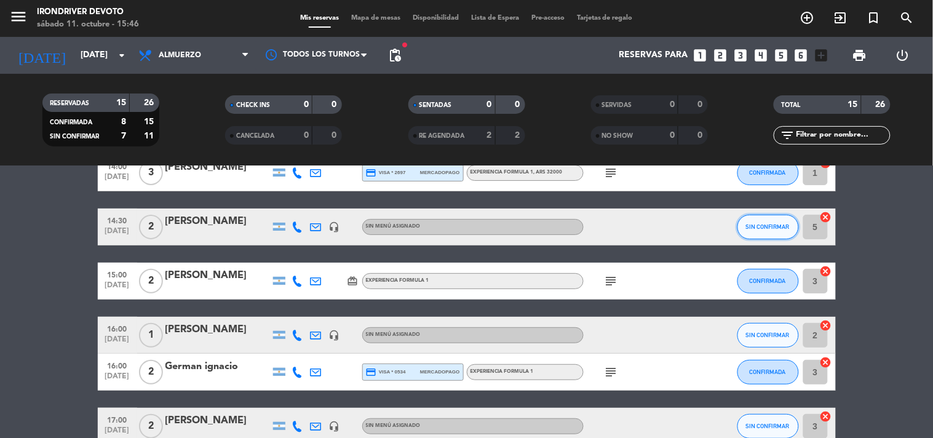
click at [789, 225] on span "SIN CONFIRMAR" at bounding box center [768, 226] width 44 height 7
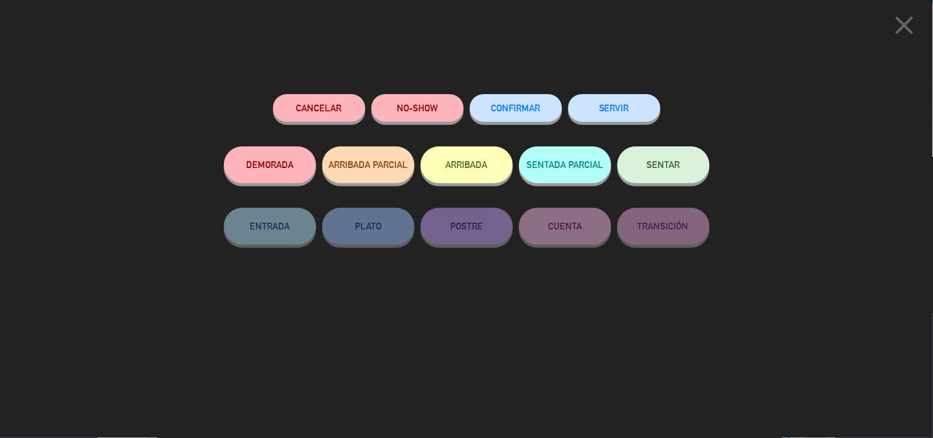
click at [519, 103] on button "CONFIRMAR" at bounding box center [516, 108] width 92 height 28
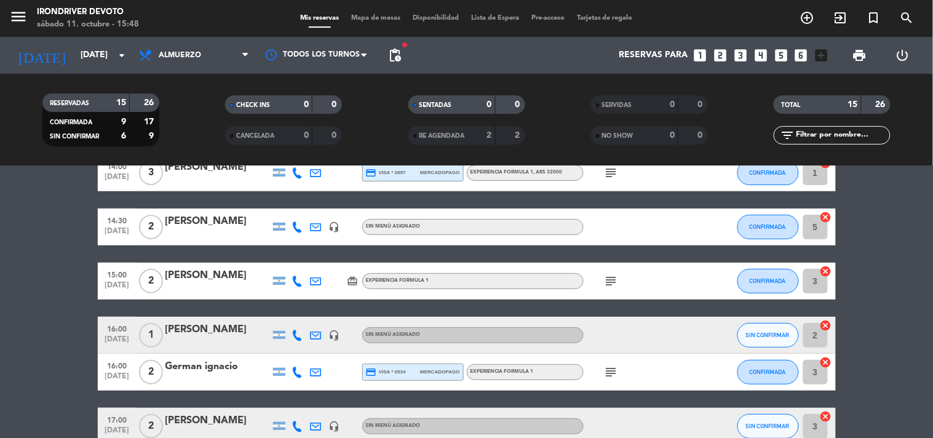
click at [488, 330] on div "Sin menú asignado" at bounding box center [472, 335] width 221 height 16
click at [742, 330] on button "SIN CONFIRMAR" at bounding box center [769, 335] width 62 height 25
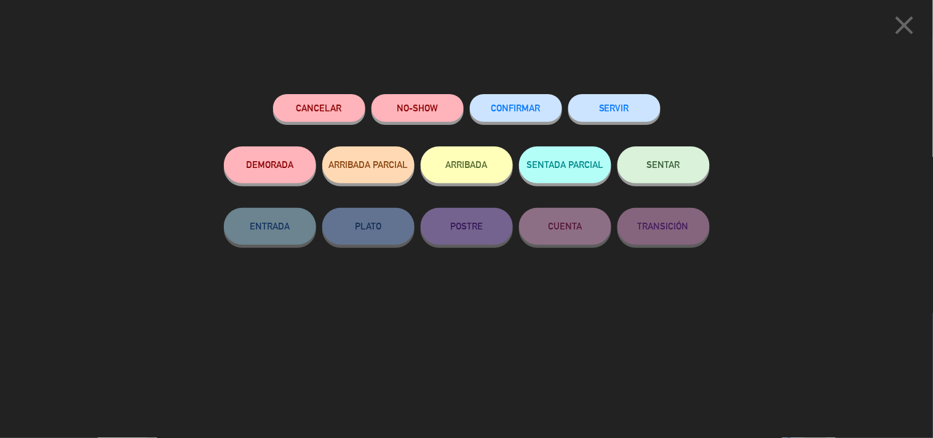
click at [508, 103] on button "CONFIRMAR" at bounding box center [516, 108] width 92 height 28
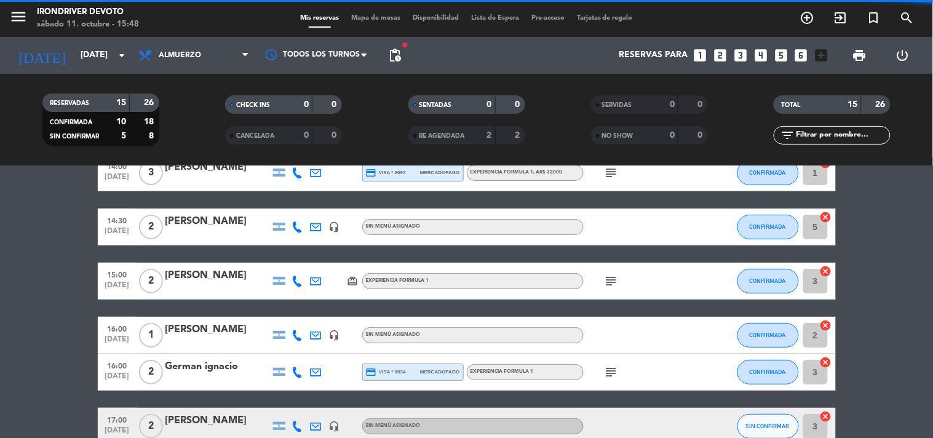
click at [294, 335] on icon at bounding box center [297, 335] width 11 height 11
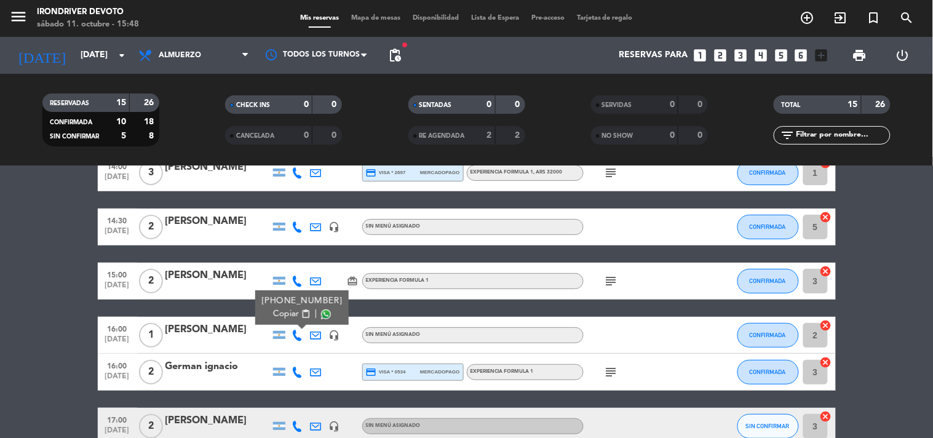
click at [302, 309] on span "content_paste" at bounding box center [305, 313] width 9 height 9
click at [220, 329] on div "[PERSON_NAME]" at bounding box center [217, 330] width 105 height 16
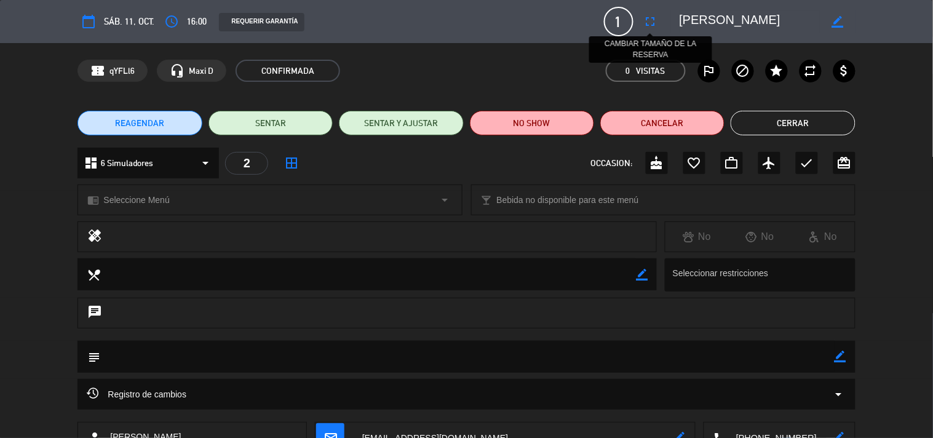
click at [648, 22] on icon "fullscreen" at bounding box center [650, 21] width 15 height 15
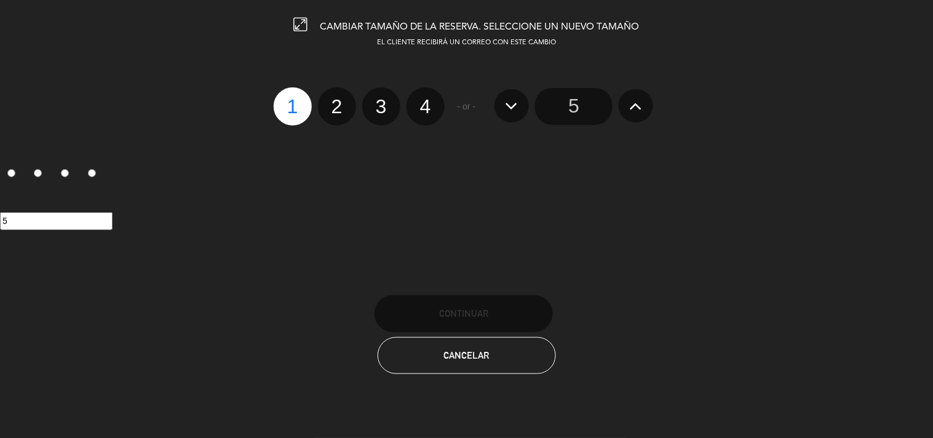
click at [340, 101] on label "2" at bounding box center [337, 106] width 38 height 38
click at [340, 100] on input "2" at bounding box center [336, 96] width 8 height 8
radio input "true"
radio input "false"
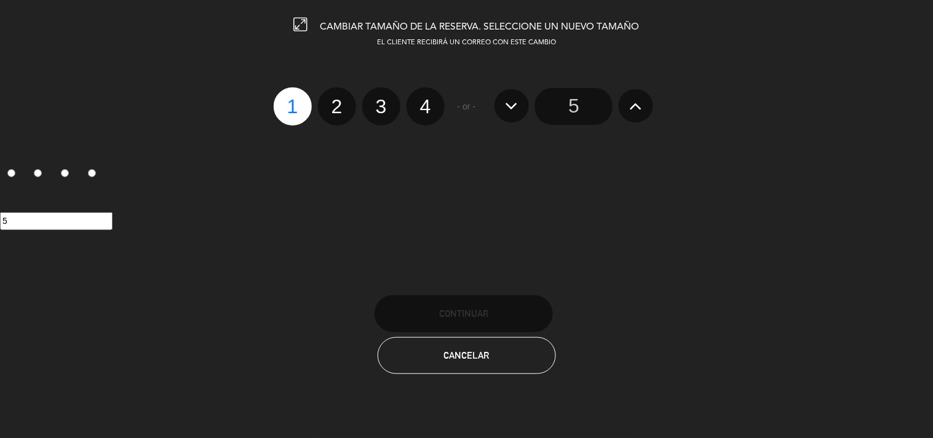
radio input "false"
radio input "true"
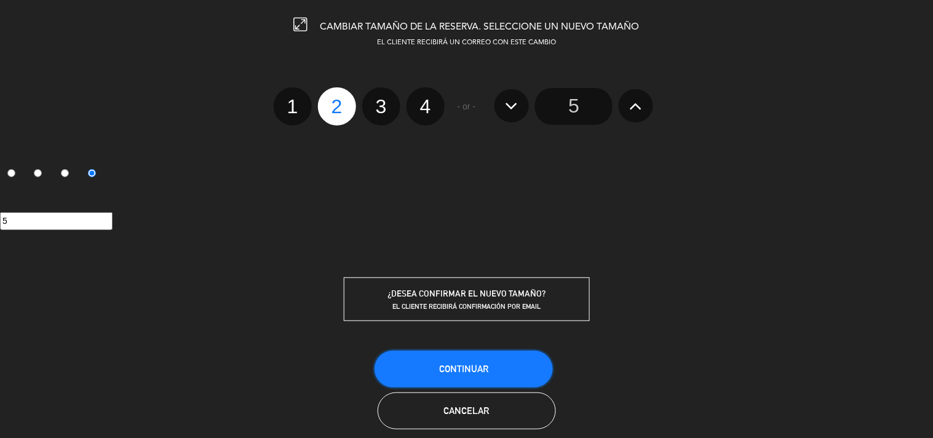
click at [471, 366] on span "Continuar" at bounding box center [463, 369] width 49 height 10
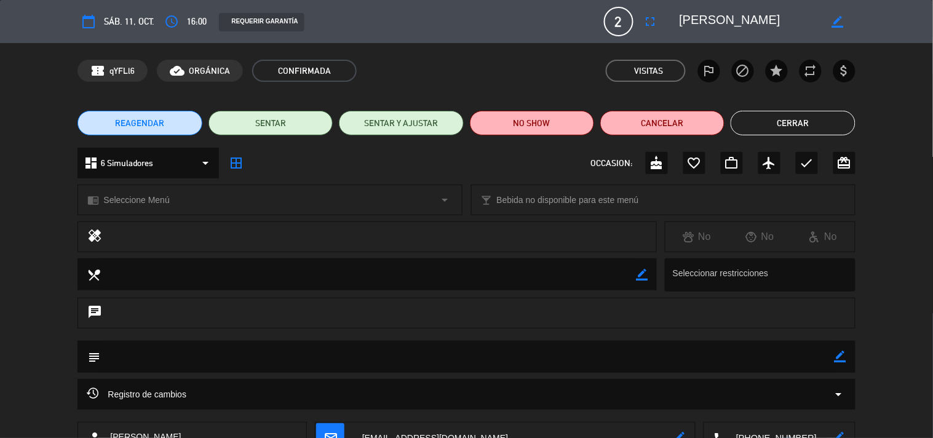
click at [776, 126] on button "Cerrar" at bounding box center [793, 123] width 124 height 25
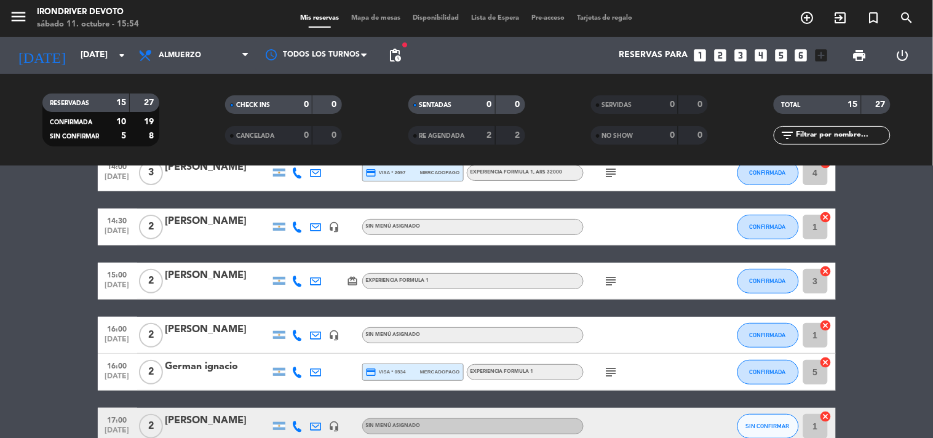
click at [616, 282] on icon "subject" at bounding box center [611, 281] width 15 height 15
